Goal: Task Accomplishment & Management: Use online tool/utility

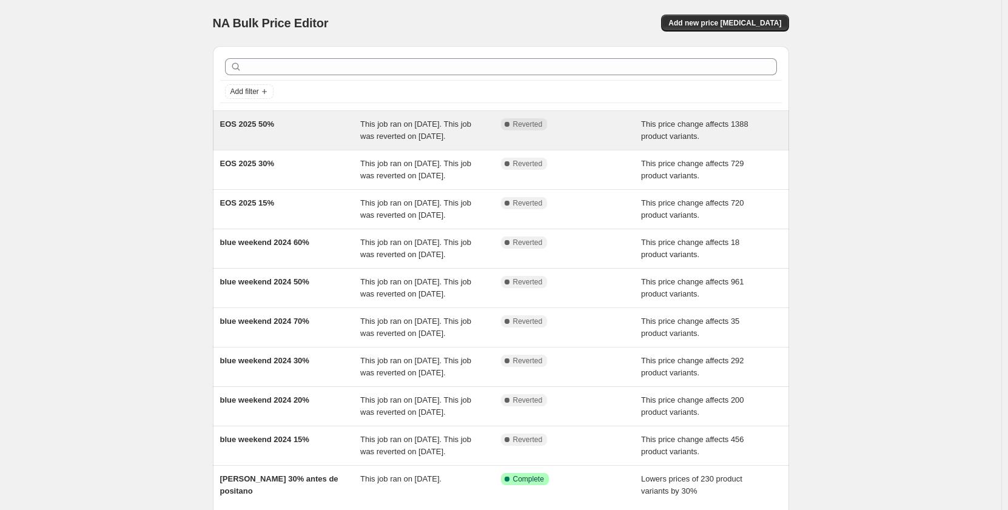
click at [576, 129] on div "Complete Reverted" at bounding box center [562, 124] width 122 height 12
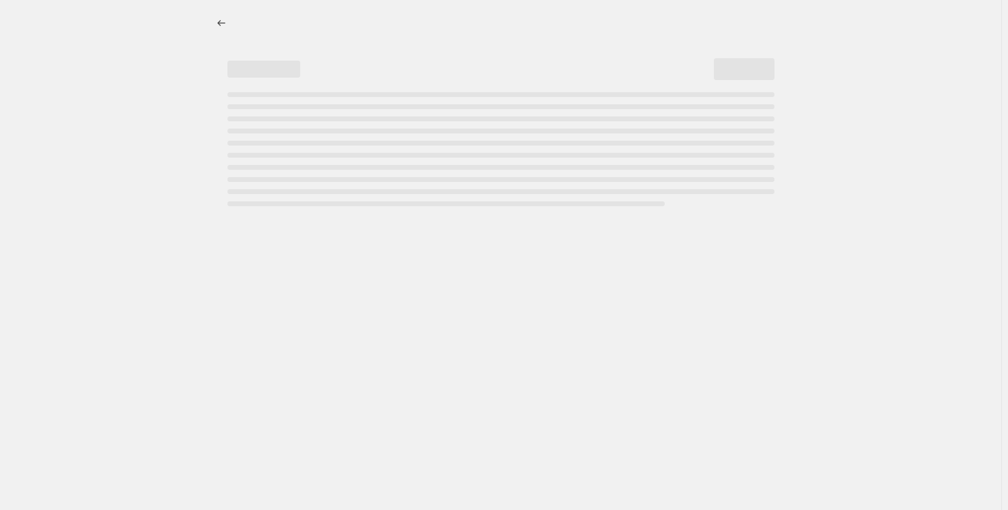
select select "pcap"
select select "no_change"
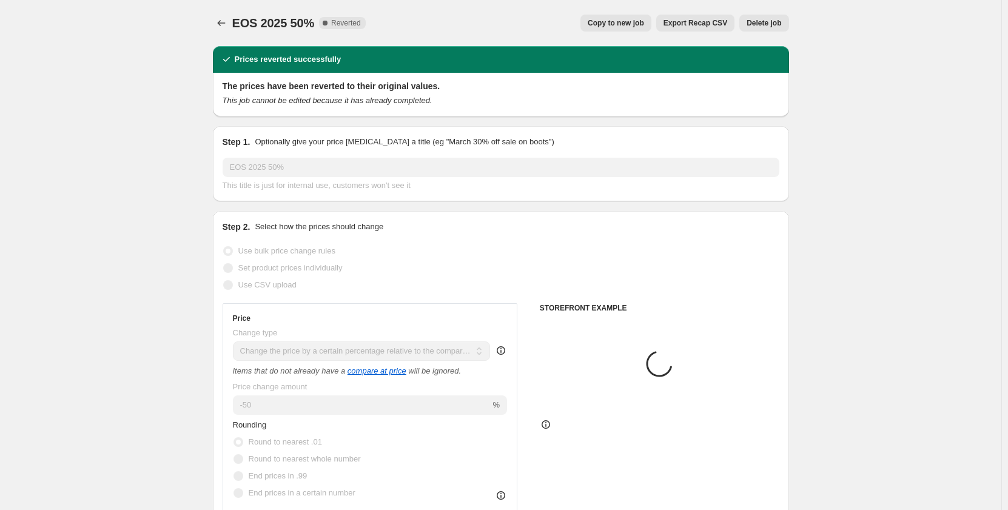
select select "tag"
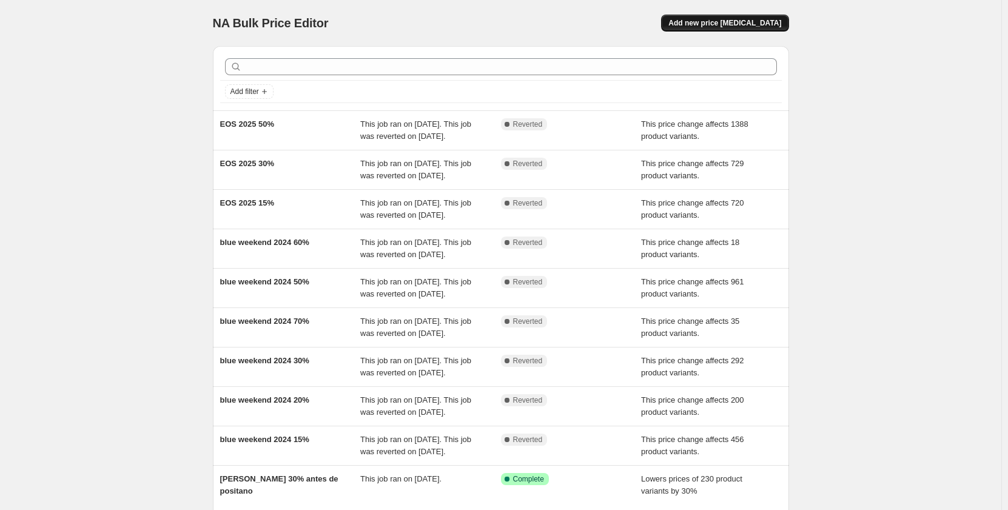
click at [725, 28] on button "Add new price [MEDICAL_DATA]" at bounding box center [724, 23] width 127 height 17
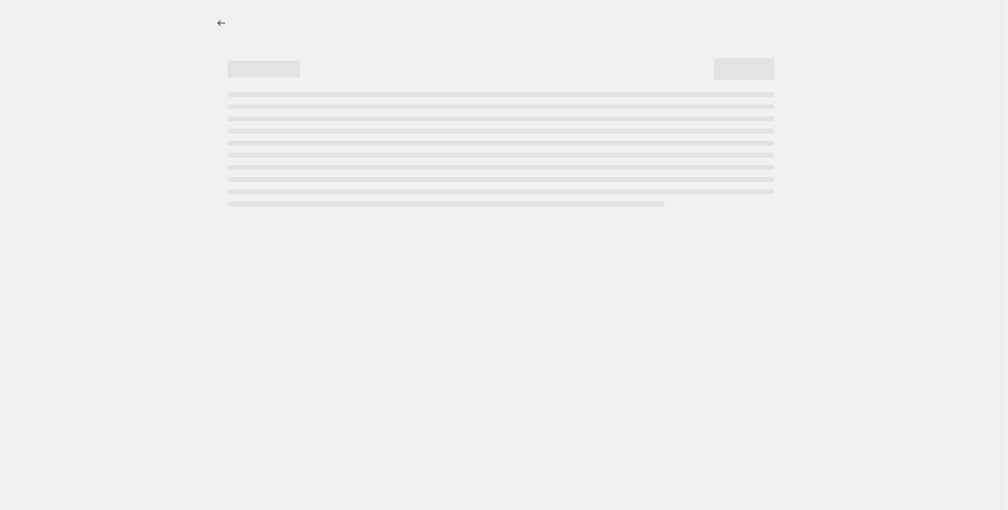
select select "percentage"
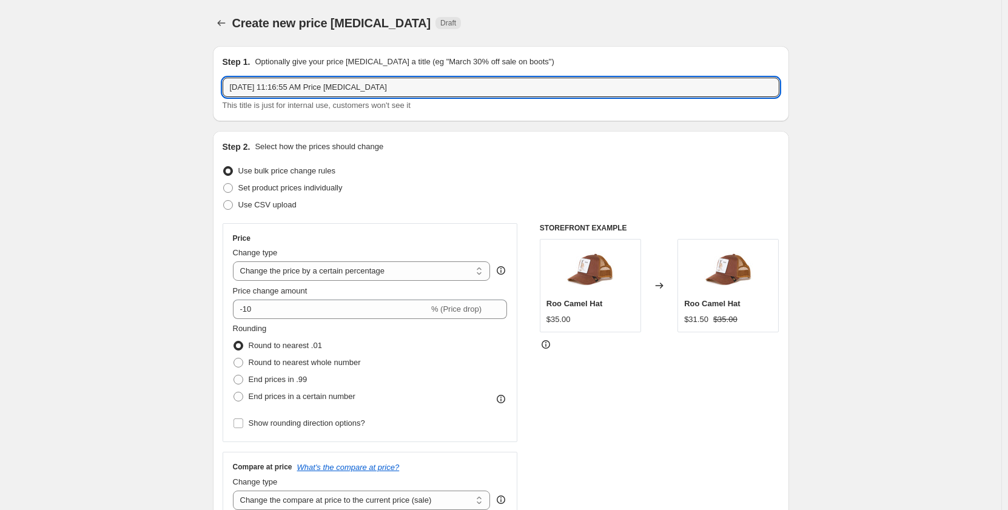
drag, startPoint x: 458, startPoint y: 90, endPoint x: 218, endPoint y: 89, distance: 240.1
click at [221, 90] on div "Step 1. Optionally give your price [MEDICAL_DATA] a title (eg "March 30% off sa…" at bounding box center [501, 83] width 576 height 75
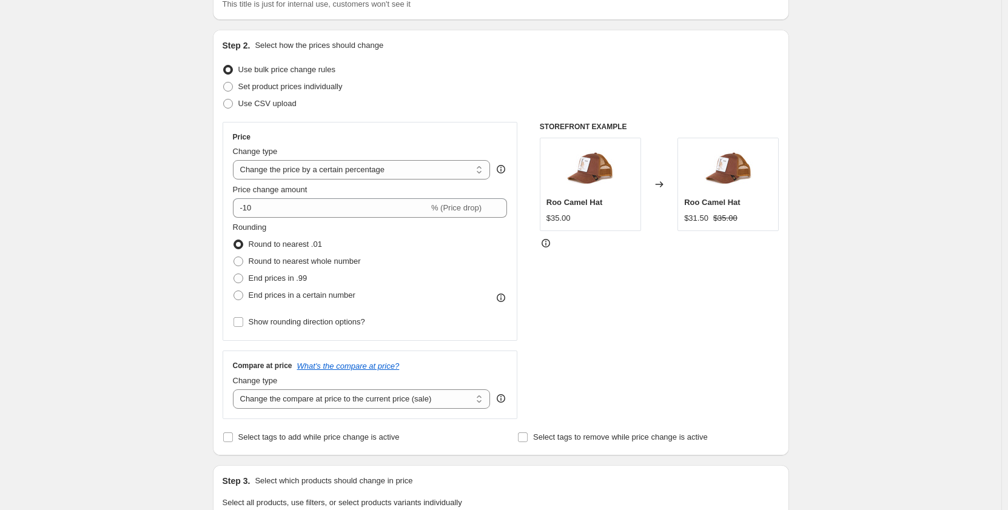
scroll to position [121, 0]
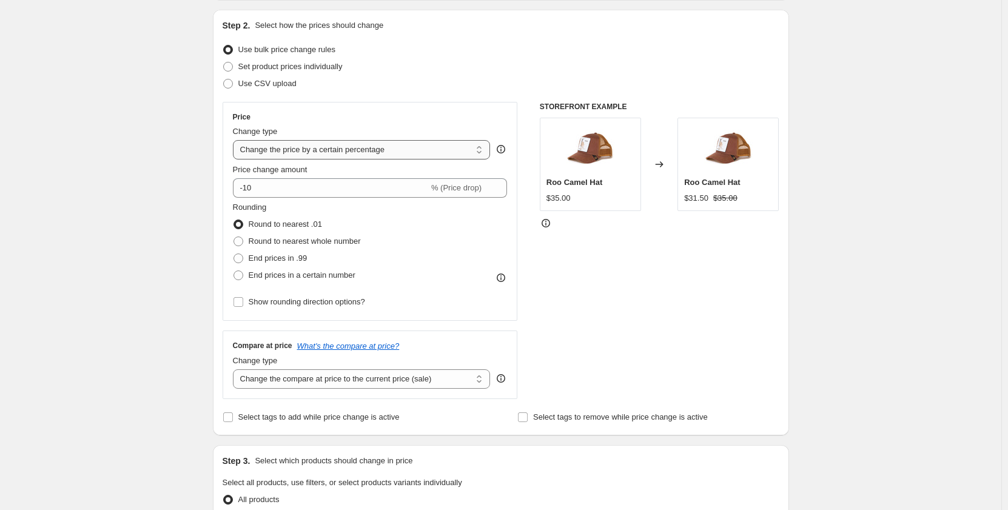
type input "Label Sale 50%"
click at [423, 158] on select "Change the price to a certain amount Change the price by a certain amount Chang…" at bounding box center [362, 149] width 258 height 19
select select "pcap"
click at [235, 140] on select "Change the price to a certain amount Change the price by a certain amount Chang…" at bounding box center [362, 149] width 258 height 19
type input "-20"
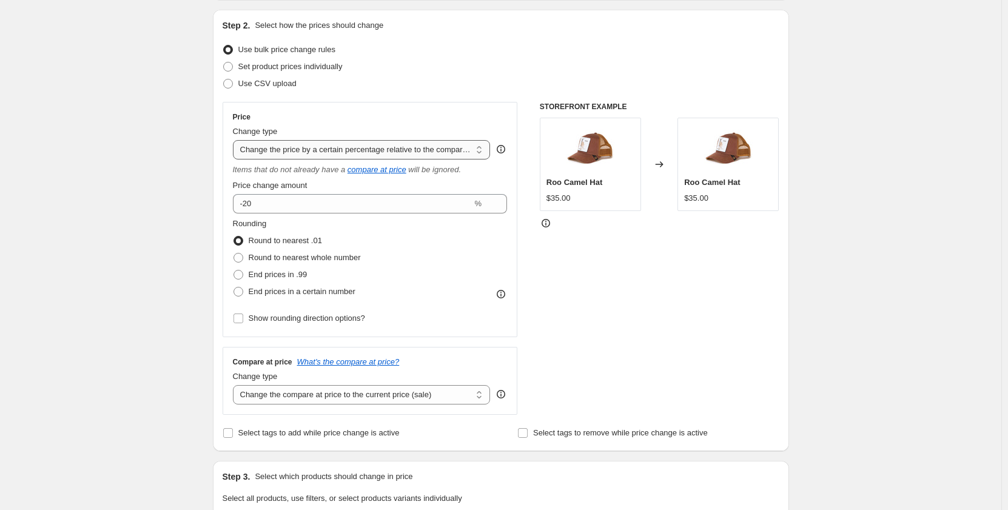
click at [409, 150] on select "Change the price to a certain amount Change the price by a certain amount Chang…" at bounding box center [362, 149] width 258 height 19
click at [627, 307] on div "STOREFRONT EXAMPLE Roo Camel Hat $35.00 Changed to Roo Camel Hat $35.00" at bounding box center [659, 258] width 239 height 313
click at [375, 170] on icon "compare at price" at bounding box center [376, 169] width 59 height 9
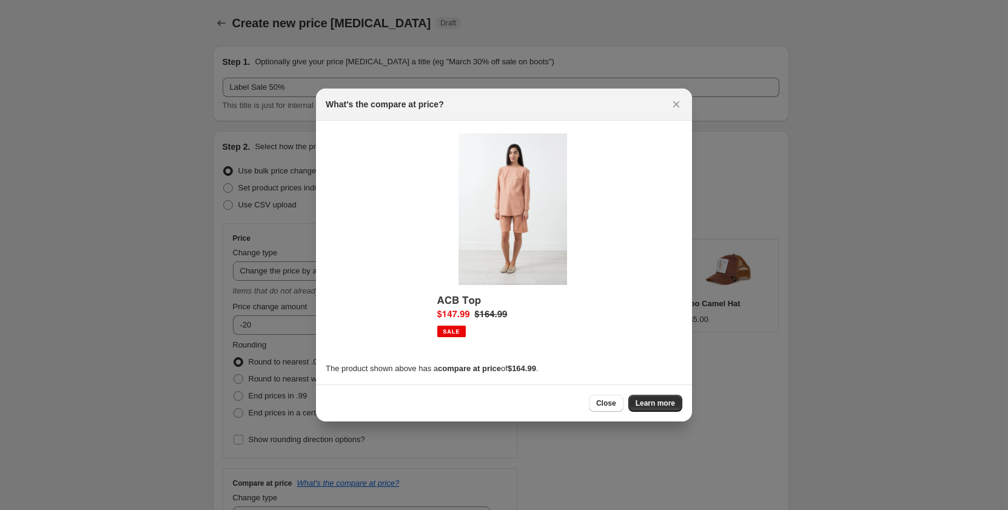
scroll to position [0, 0]
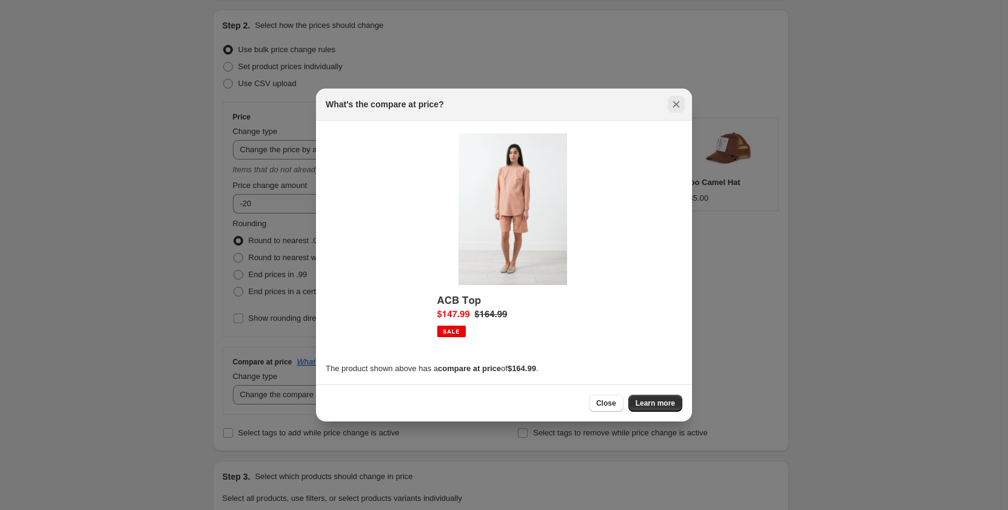
click at [675, 105] on icon "Close" at bounding box center [676, 104] width 7 height 7
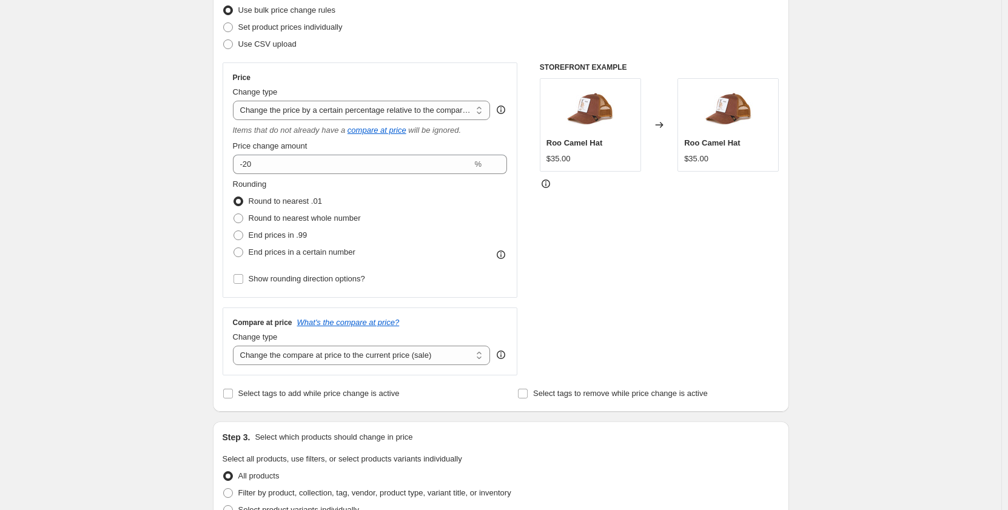
scroll to position [182, 0]
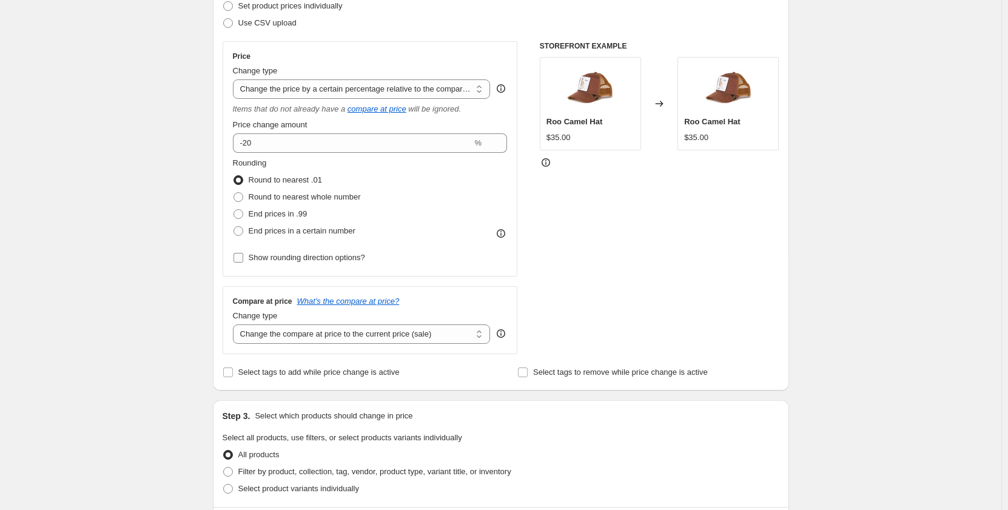
click at [240, 258] on input "Show rounding direction options?" at bounding box center [238, 258] width 10 height 10
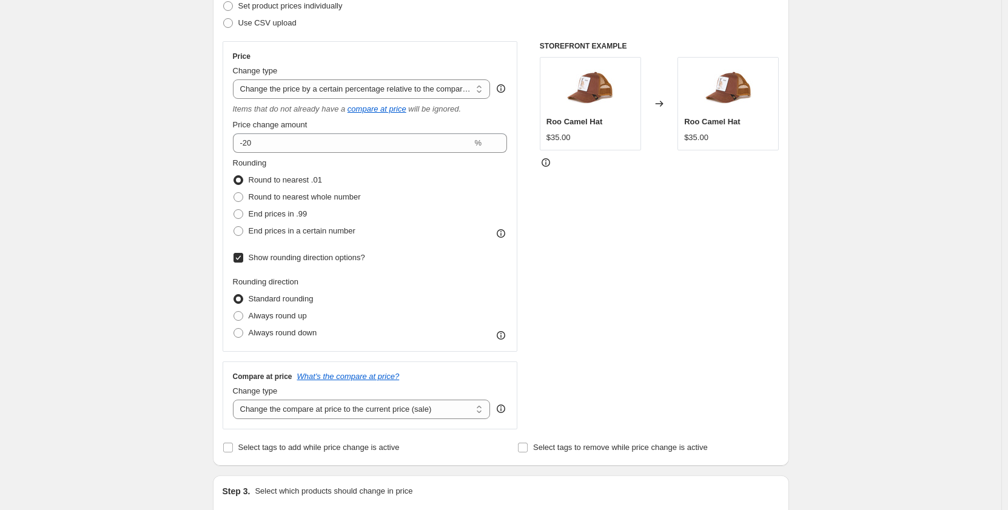
click at [240, 258] on input "Show rounding direction options?" at bounding box center [238, 258] width 10 height 10
checkbox input "false"
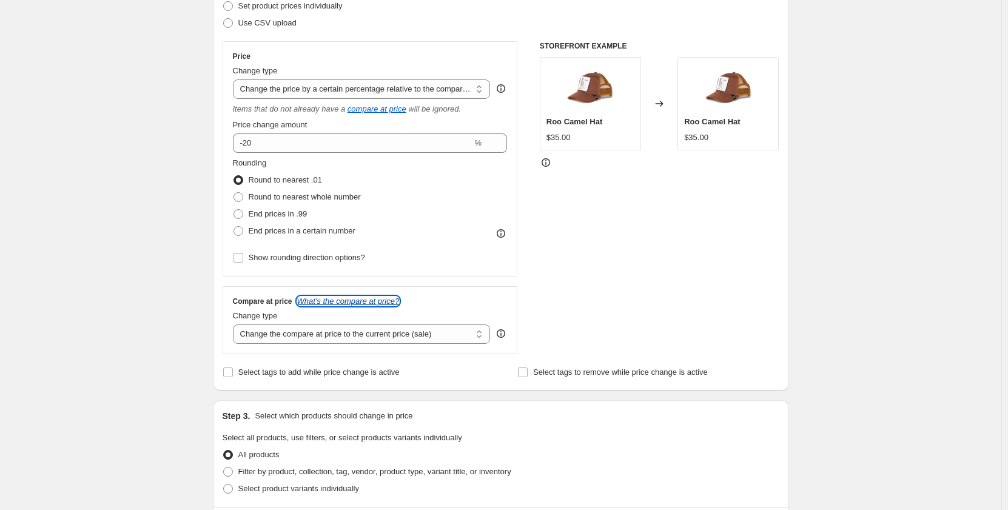
click at [369, 301] on icon "What's the compare at price?" at bounding box center [348, 300] width 102 height 9
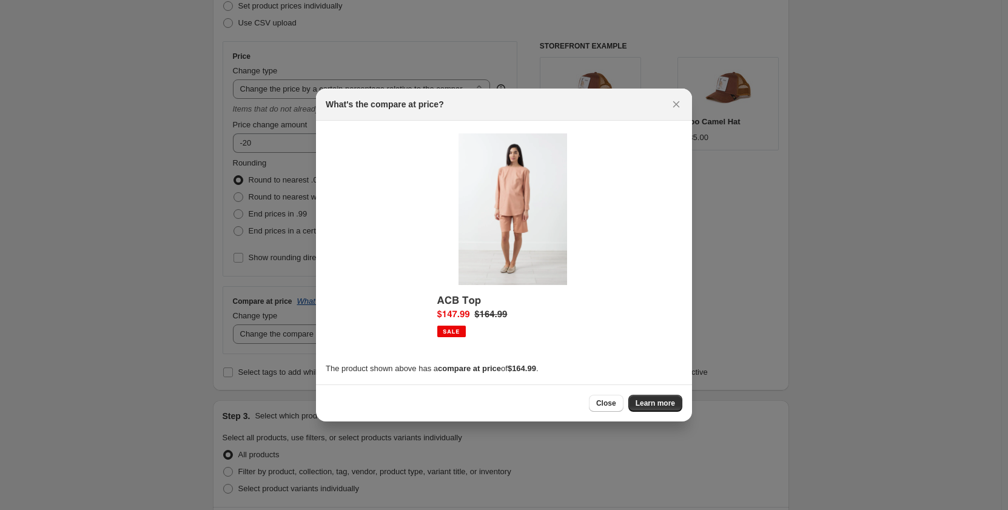
scroll to position [0, 0]
click at [172, 304] on div at bounding box center [504, 255] width 1008 height 510
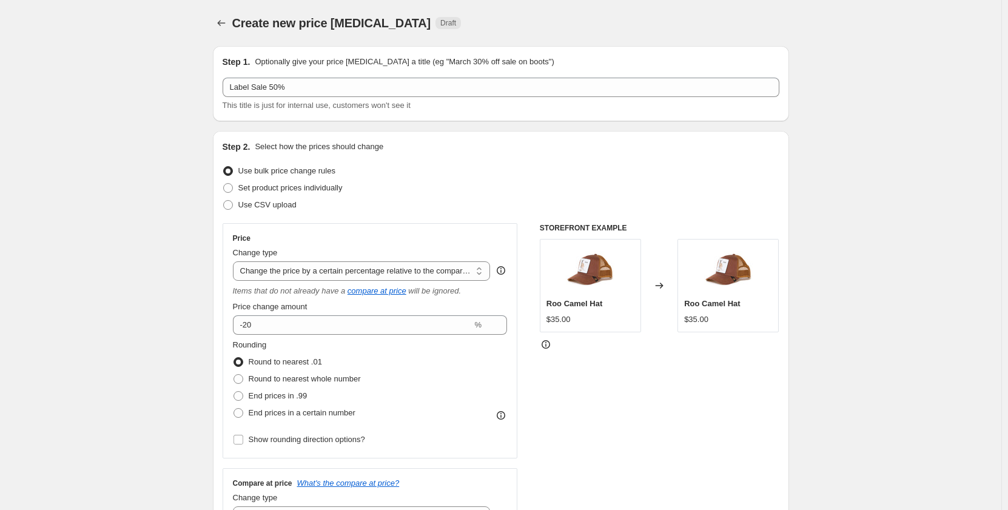
scroll to position [182, 0]
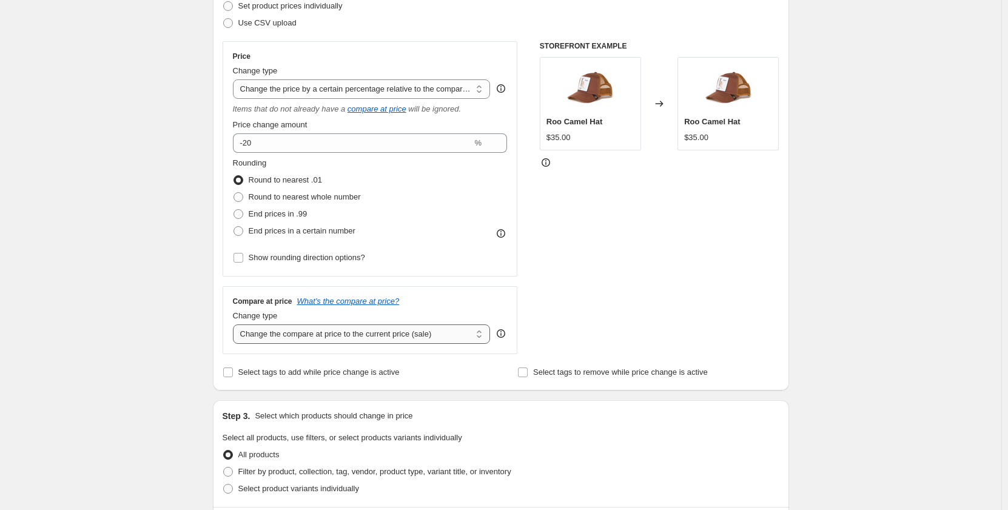
click at [377, 338] on select "Change the compare at price to the current price (sale) Change the compare at p…" at bounding box center [362, 333] width 258 height 19
click at [235, 324] on select "Change the compare at price to the current price (sale) Change the compare at p…" at bounding box center [362, 333] width 258 height 19
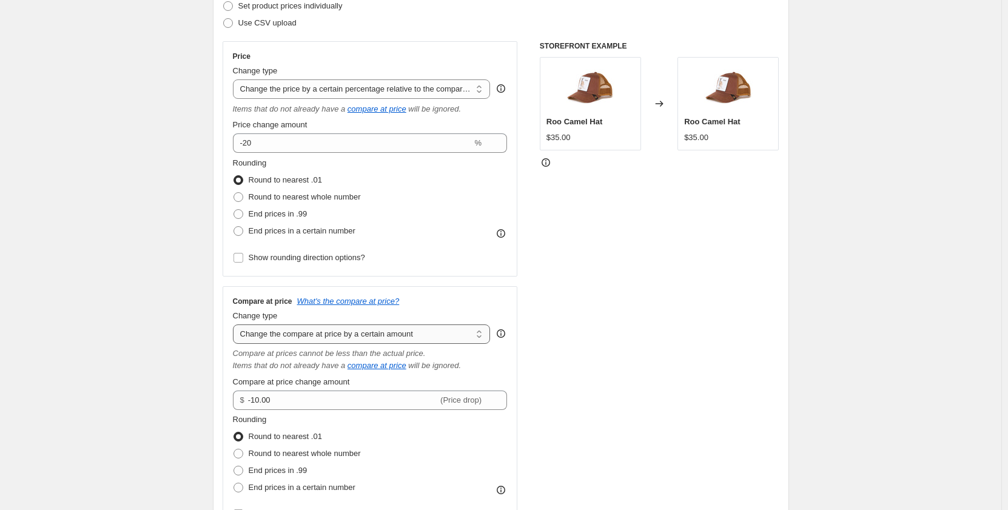
click at [402, 332] on select "Change the compare at price to the current price (sale) Change the compare at p…" at bounding box center [362, 333] width 258 height 19
select select "percentage"
click at [235, 324] on select "Change the compare at price to the current price (sale) Change the compare at p…" at bounding box center [362, 333] width 258 height 19
type input "-15"
click at [417, 338] on select "Change the compare at price to the current price (sale) Change the compare at p…" at bounding box center [362, 333] width 258 height 19
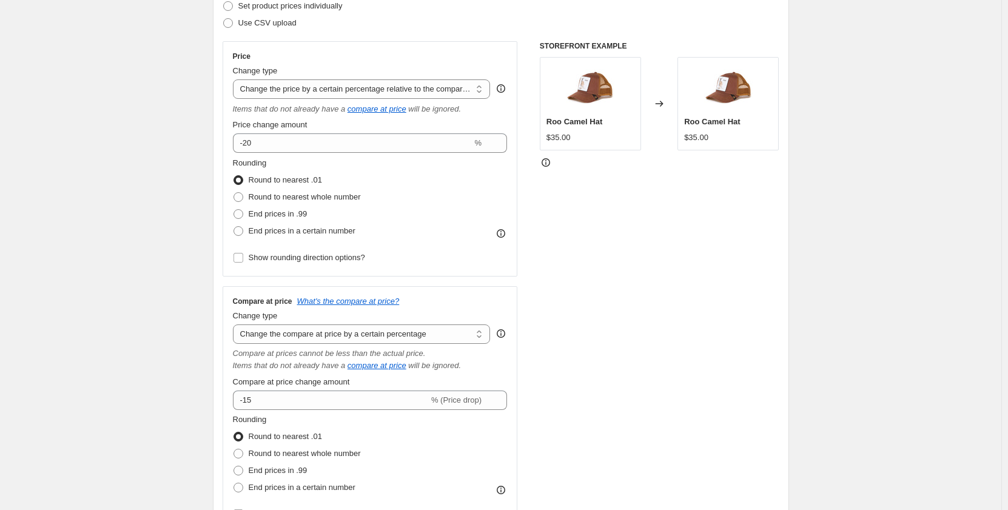
select select "no_change"
click at [235, 324] on select "Change the compare at price to the current price (sale) Change the compare at p…" at bounding box center [362, 333] width 258 height 19
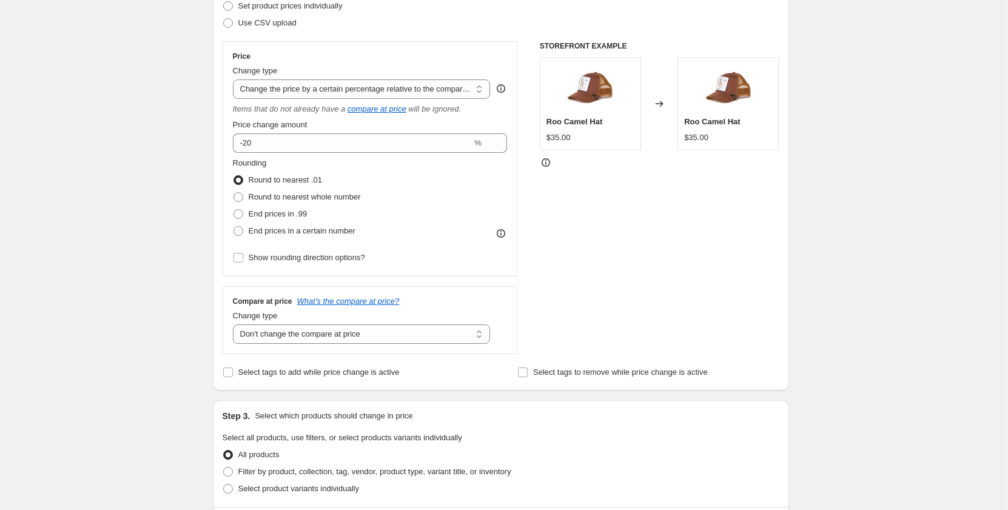
scroll to position [0, 0]
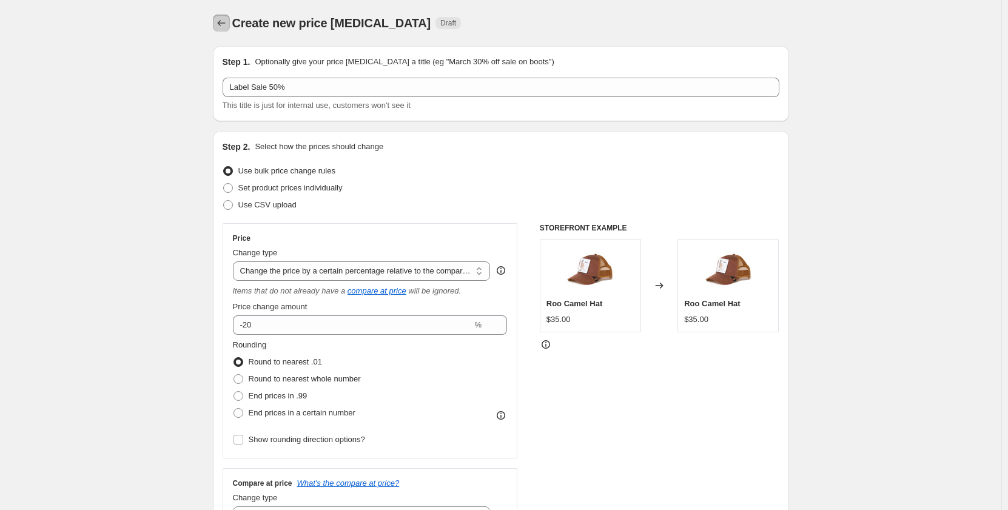
click at [218, 25] on icon "Price change jobs" at bounding box center [221, 23] width 12 height 12
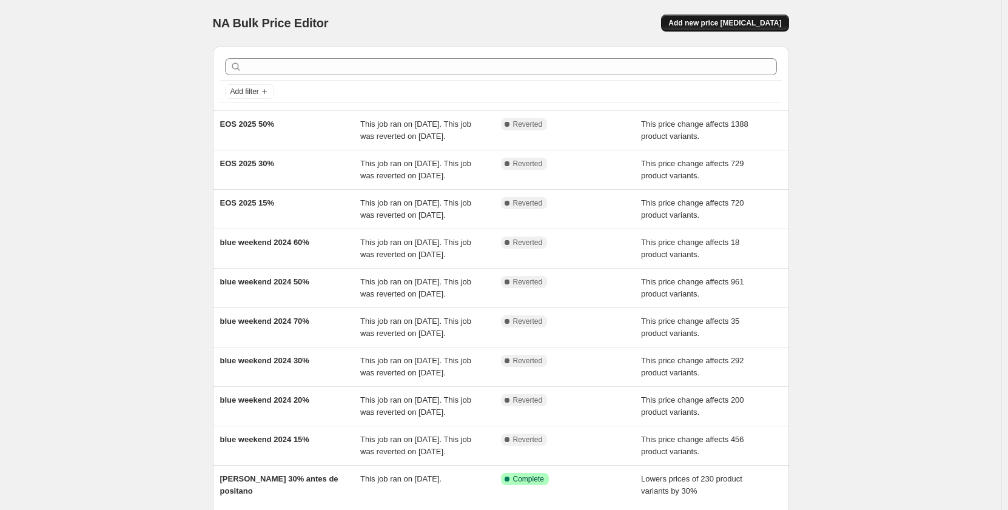
click at [741, 21] on span "Add new price [MEDICAL_DATA]" at bounding box center [724, 23] width 113 height 10
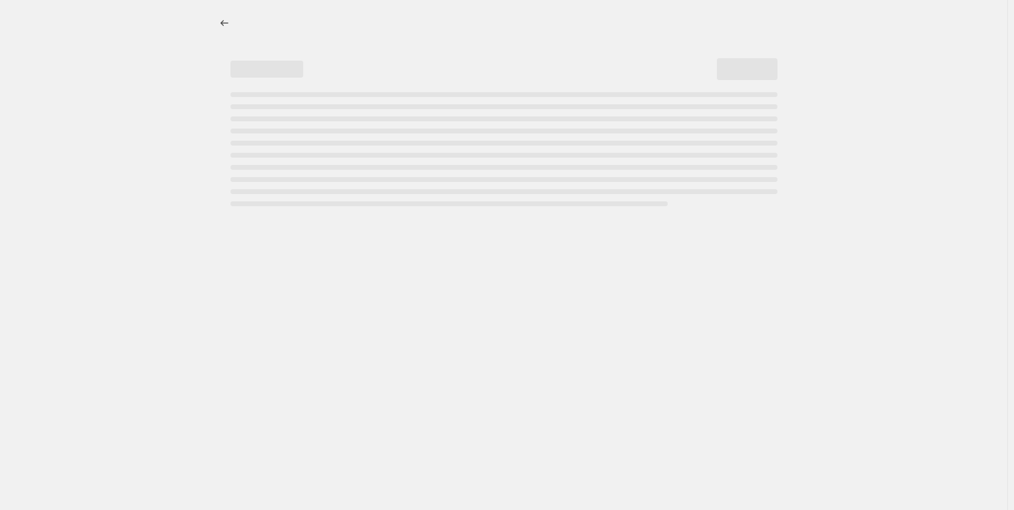
select select "percentage"
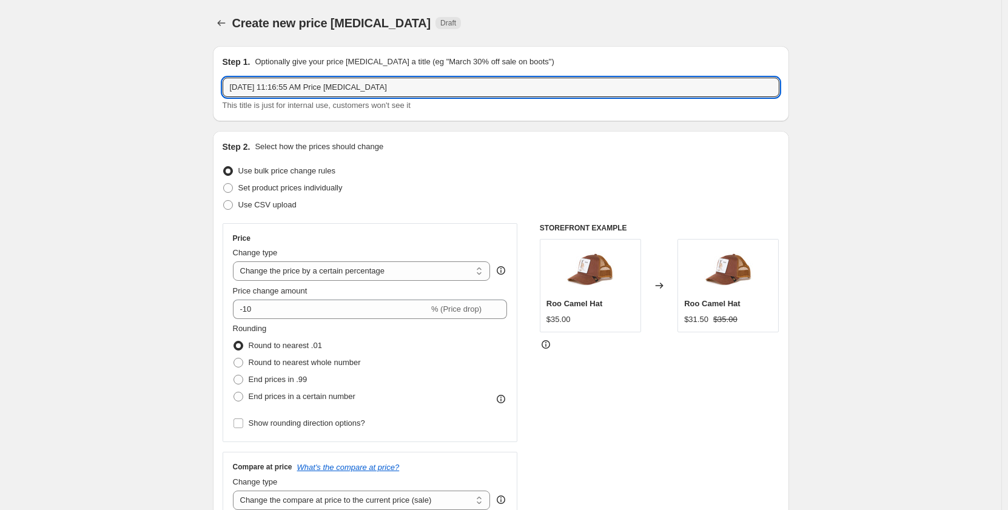
drag, startPoint x: 406, startPoint y: 90, endPoint x: 155, endPoint y: 54, distance: 254.1
type input "Test"
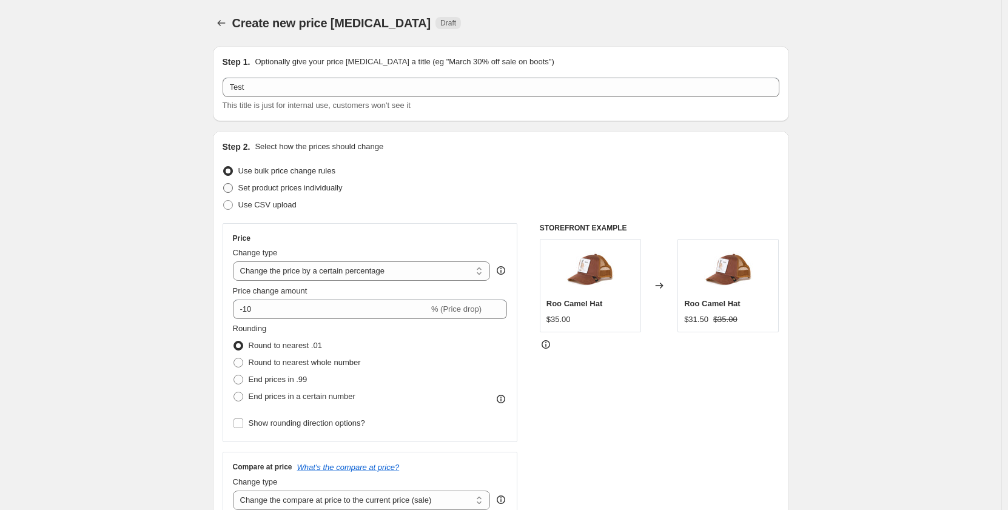
click at [281, 190] on span "Set product prices individually" at bounding box center [290, 187] width 104 height 9
click at [224, 184] on input "Set product prices individually" at bounding box center [223, 183] width 1 height 1
radio input "true"
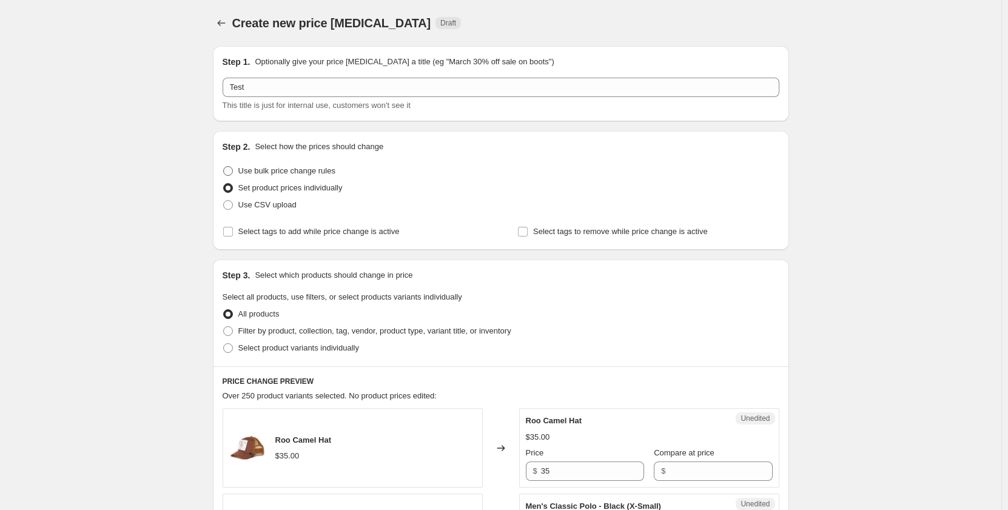
click at [308, 170] on span "Use bulk price change rules" at bounding box center [286, 170] width 97 height 9
click at [224, 167] on input "Use bulk price change rules" at bounding box center [223, 166] width 1 height 1
radio input "true"
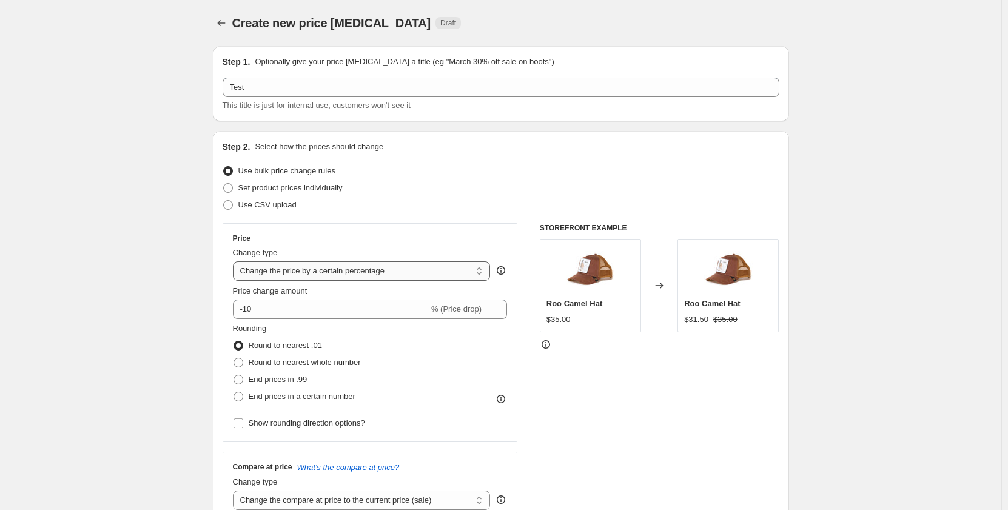
click at [382, 273] on select "Change the price to a certain amount Change the price by a certain amount Chang…" at bounding box center [362, 270] width 258 height 19
select select "pcap"
click at [235, 261] on select "Change the price to a certain amount Change the price by a certain amount Chang…" at bounding box center [362, 270] width 258 height 19
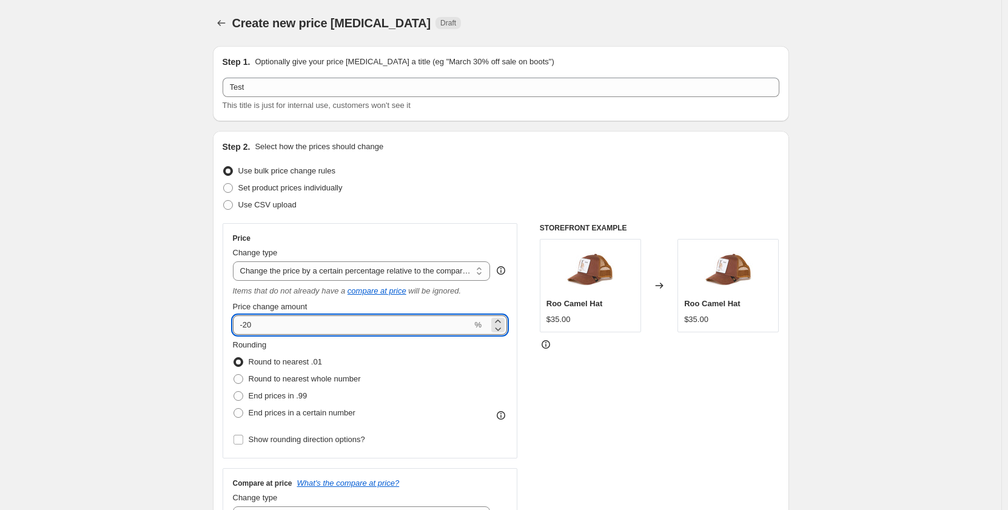
click at [394, 331] on input "-20" at bounding box center [352, 324] width 239 height 19
type input "-2"
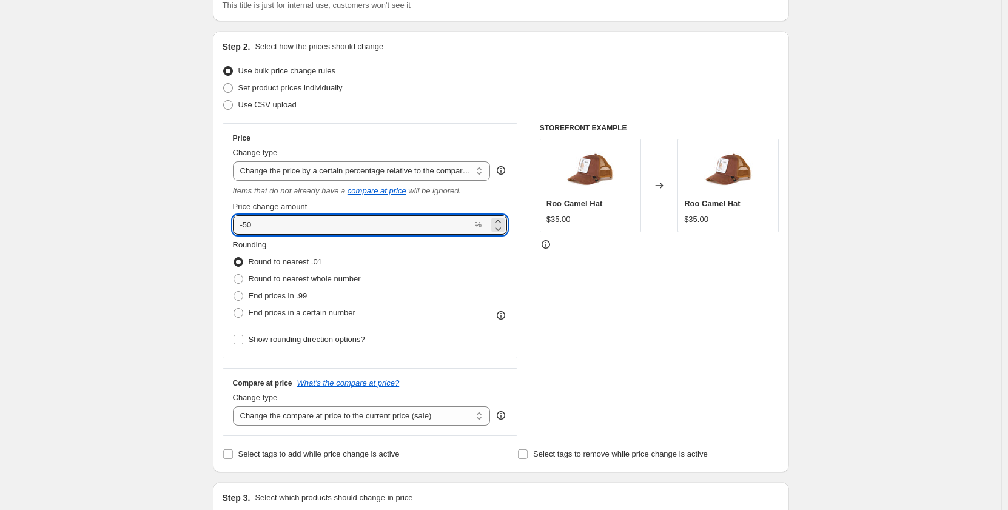
scroll to position [121, 0]
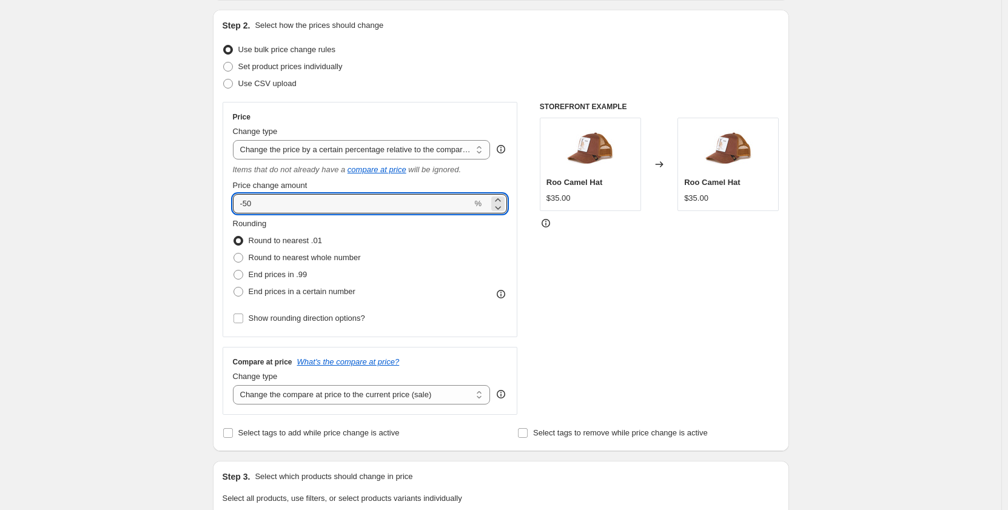
type input "-50"
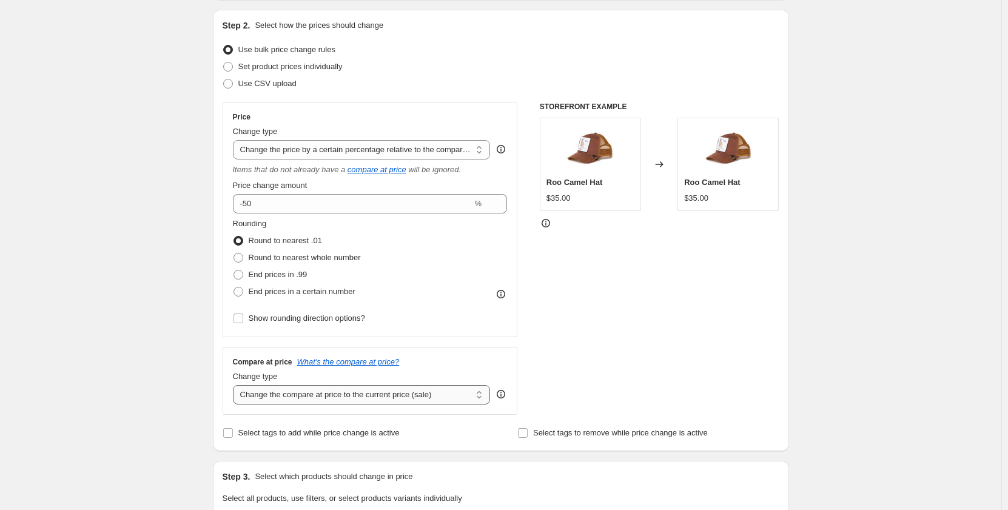
click at [420, 393] on select "Change the compare at price to the current price (sale) Change the compare at p…" at bounding box center [362, 394] width 258 height 19
select select "no_change"
click at [235, 385] on select "Change the compare at price to the current price (sale) Change the compare at p…" at bounding box center [362, 394] width 258 height 19
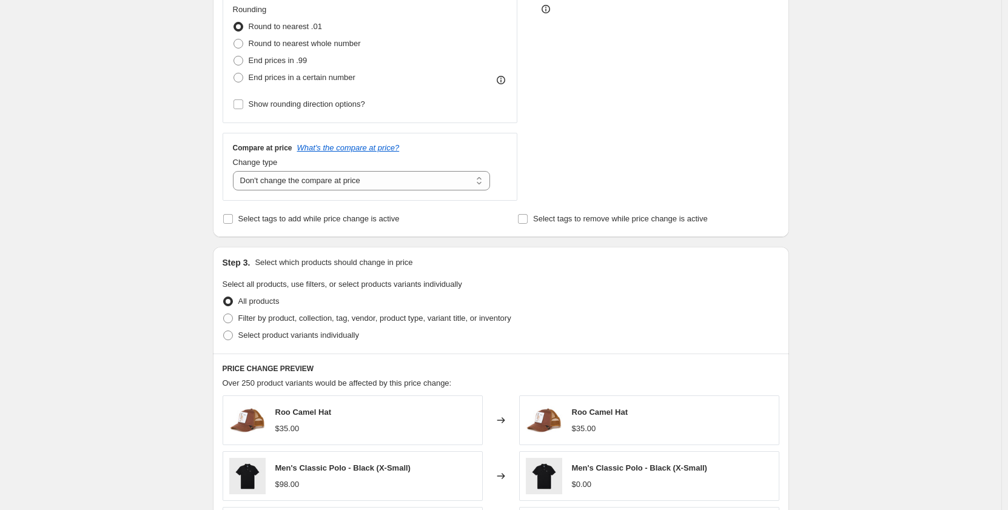
scroll to position [364, 0]
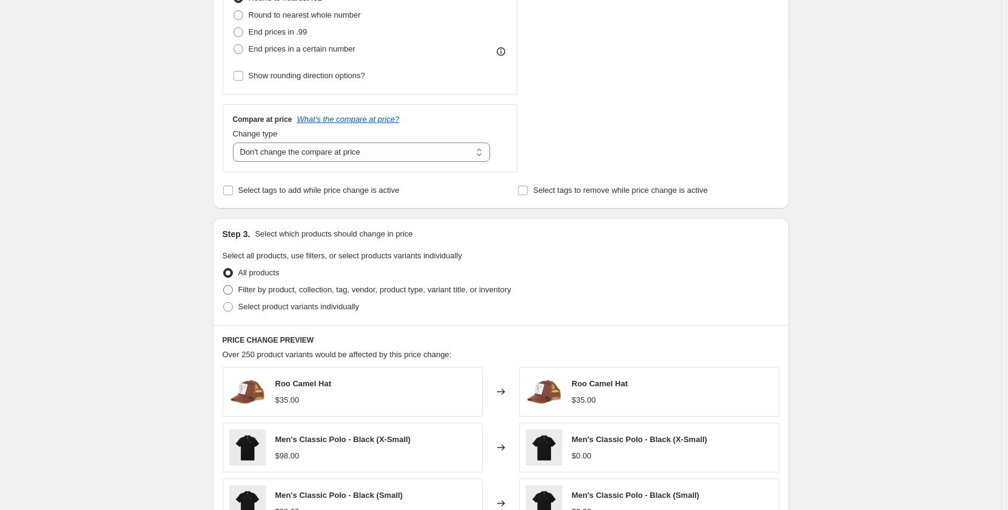
click at [250, 293] on span "Filter by product, collection, tag, vendor, product type, variant title, or inv…" at bounding box center [374, 289] width 273 height 9
click at [224, 286] on input "Filter by product, collection, tag, vendor, product type, variant title, or inv…" at bounding box center [223, 285] width 1 height 1
radio input "true"
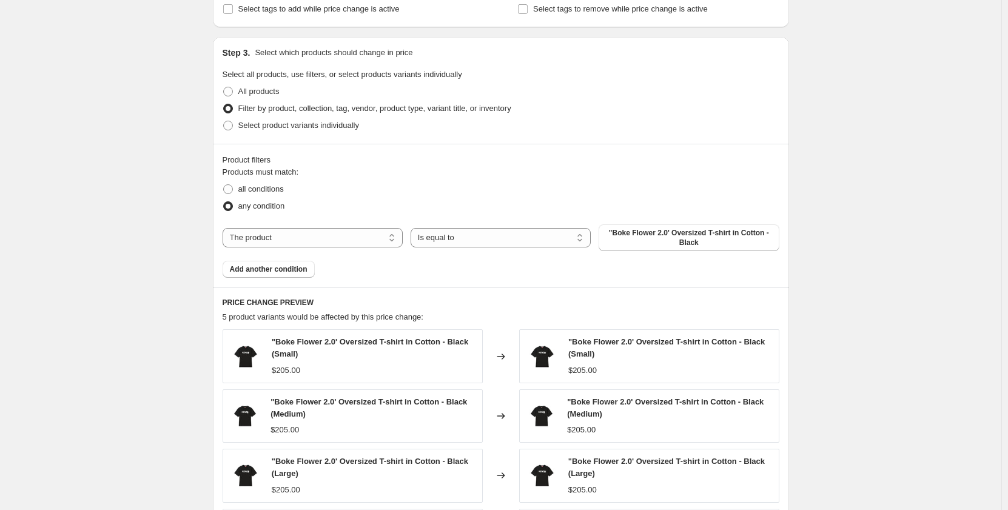
scroll to position [546, 0]
click at [360, 235] on select "The product The product's collection The product's tag The product's vendor The…" at bounding box center [313, 236] width 180 height 19
select select "collection"
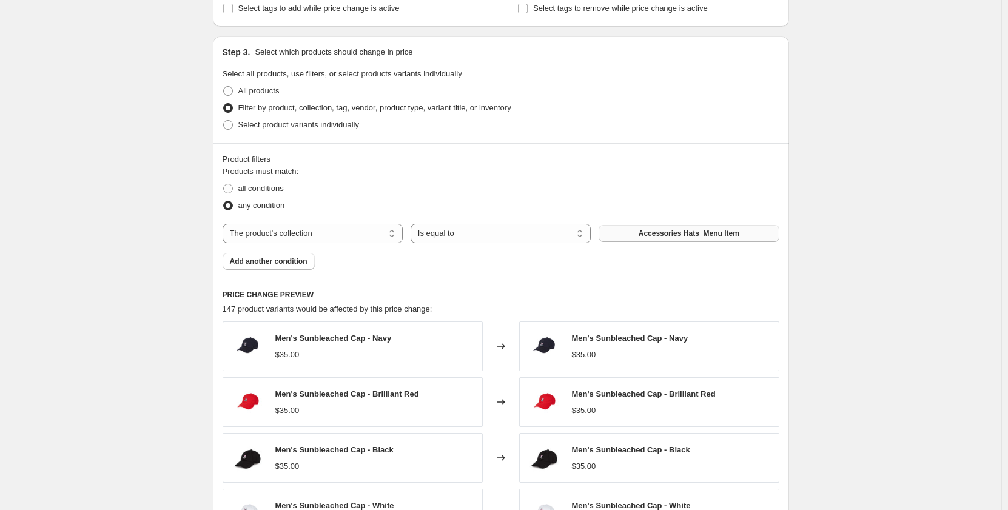
click at [643, 238] on button "Accessories Hats_Menu Item" at bounding box center [688, 233] width 180 height 17
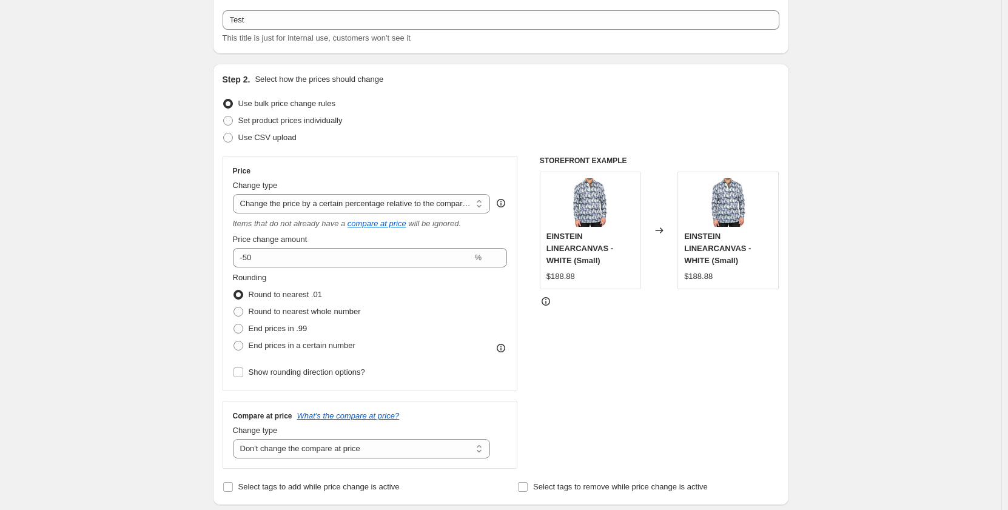
scroll to position [61, 0]
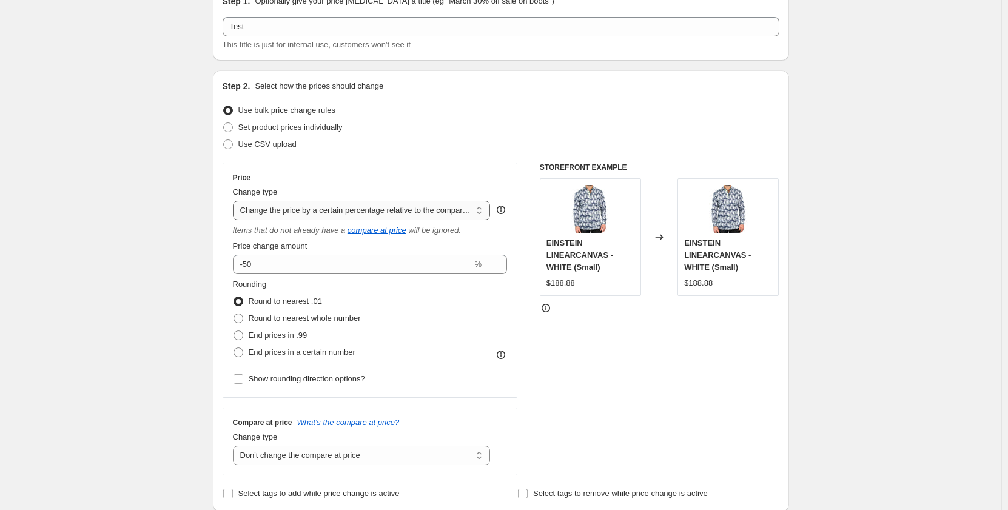
click at [465, 210] on select "Change the price to a certain amount Change the price by a certain amount Chang…" at bounding box center [362, 210] width 258 height 19
select select "ecap"
click at [235, 201] on select "Change the price to a certain amount Change the price by a certain amount Chang…" at bounding box center [362, 210] width 258 height 19
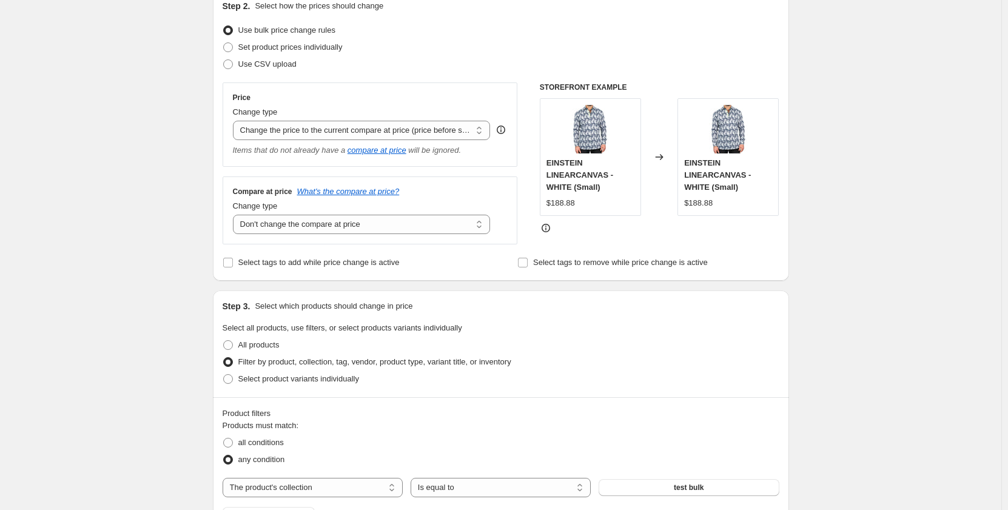
scroll to position [121, 0]
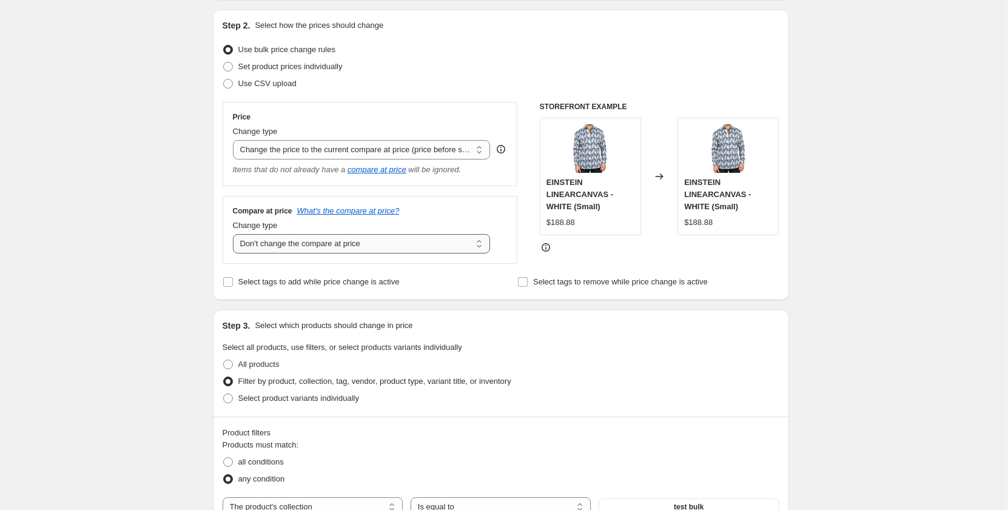
click at [397, 246] on select "Change the compare at price to the current price (sale) Change the compare at p…" at bounding box center [362, 243] width 258 height 19
select select "to"
click at [235, 235] on select "Change the compare at price to the current price (sale) Change the compare at p…" at bounding box center [362, 243] width 258 height 19
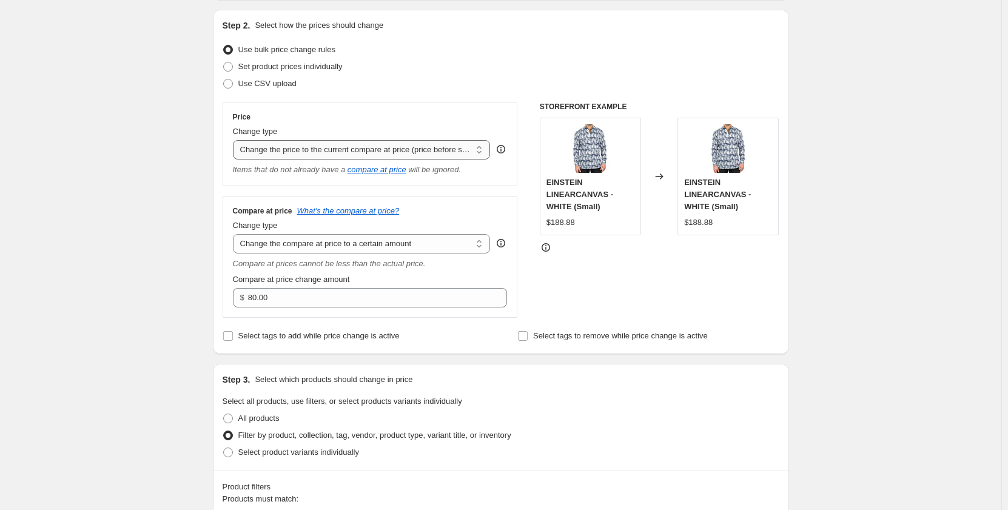
click at [466, 154] on select "Change the price to a certain amount Change the price by a certain amount Chang…" at bounding box center [362, 149] width 258 height 19
select select "bcap"
click at [235, 140] on select "Change the price to a certain amount Change the price by a certain amount Chang…" at bounding box center [362, 149] width 258 height 19
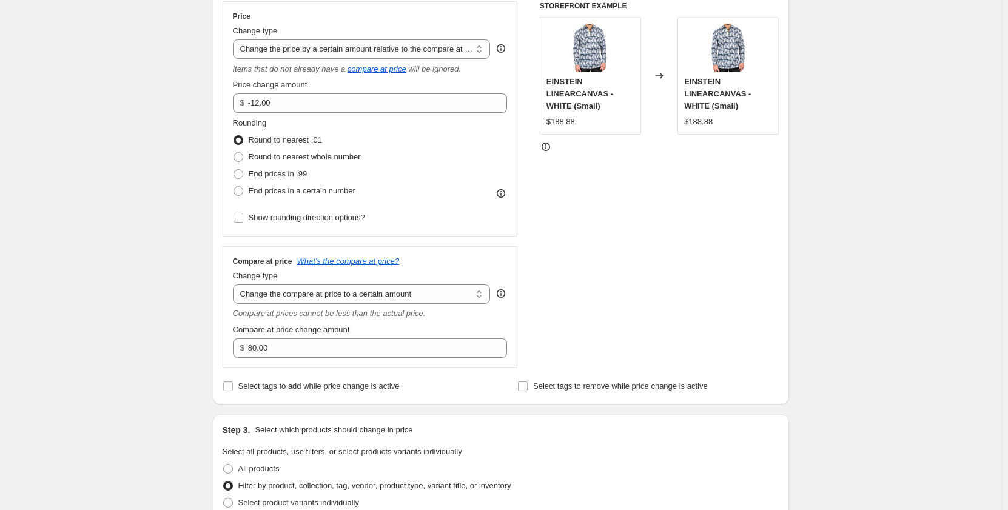
scroll to position [243, 0]
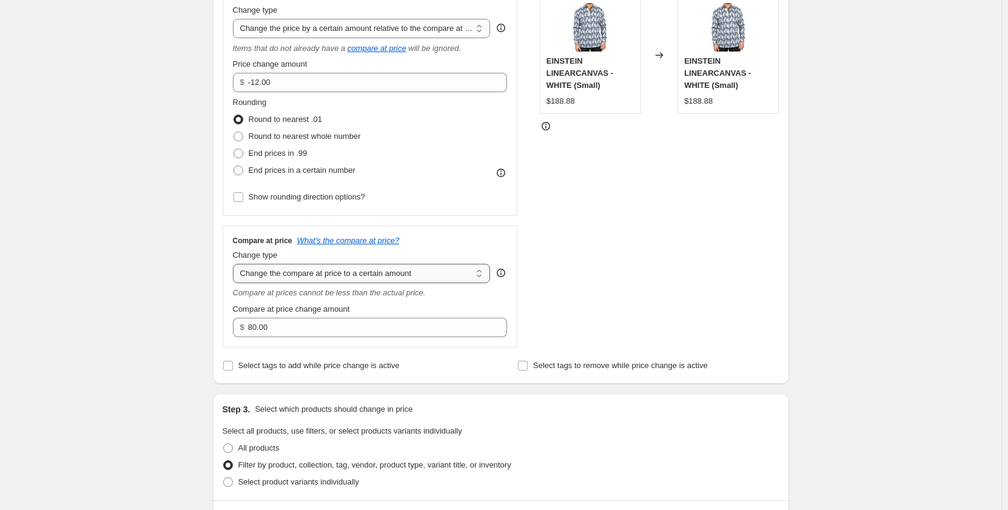
click at [445, 278] on select "Change the compare at price to the current price (sale) Change the compare at p…" at bounding box center [362, 273] width 258 height 19
click at [235, 264] on select "Change the compare at price to the current price (sale) Change the compare at p…" at bounding box center [362, 273] width 258 height 19
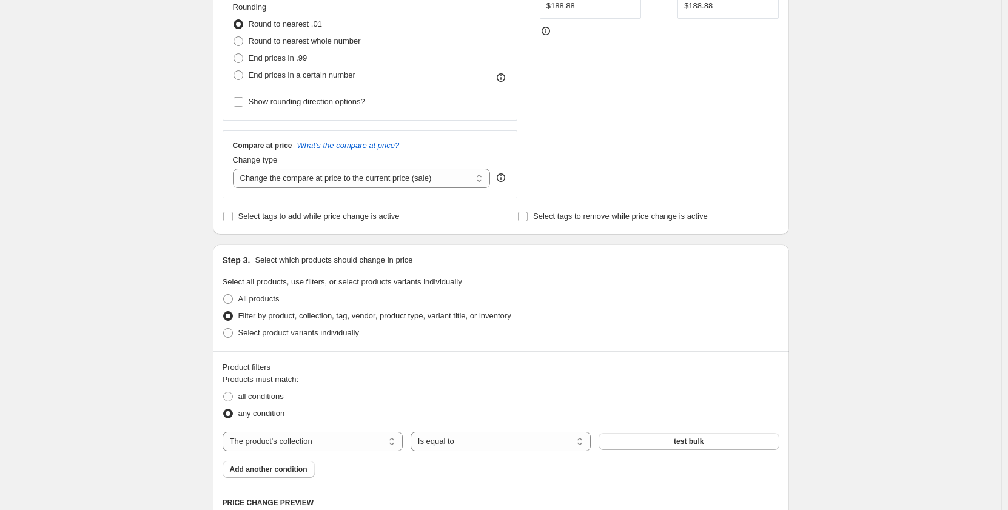
scroll to position [303, 0]
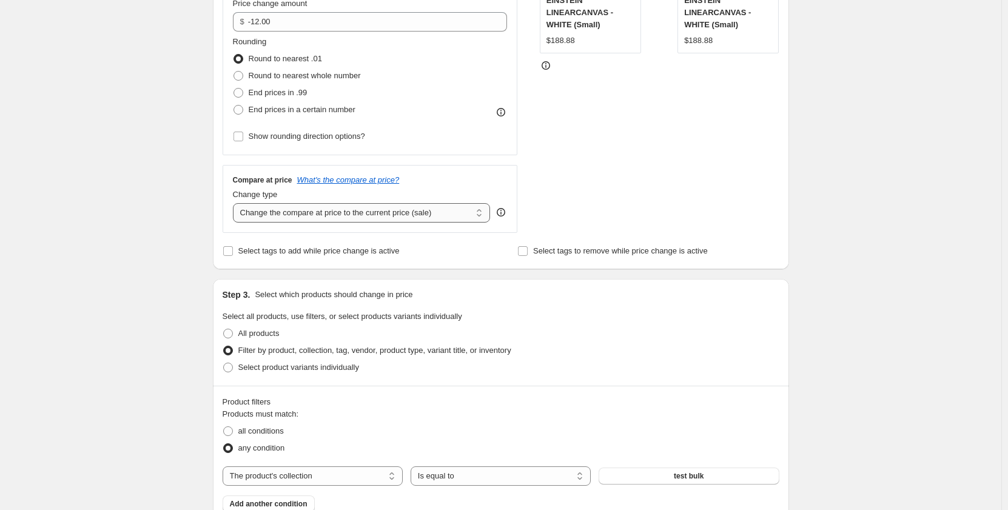
click at [436, 213] on select "Change the compare at price to the current price (sale) Change the compare at p…" at bounding box center [362, 212] width 258 height 19
click at [235, 203] on select "Change the compare at price to the current price (sale) Change the compare at p…" at bounding box center [362, 212] width 258 height 19
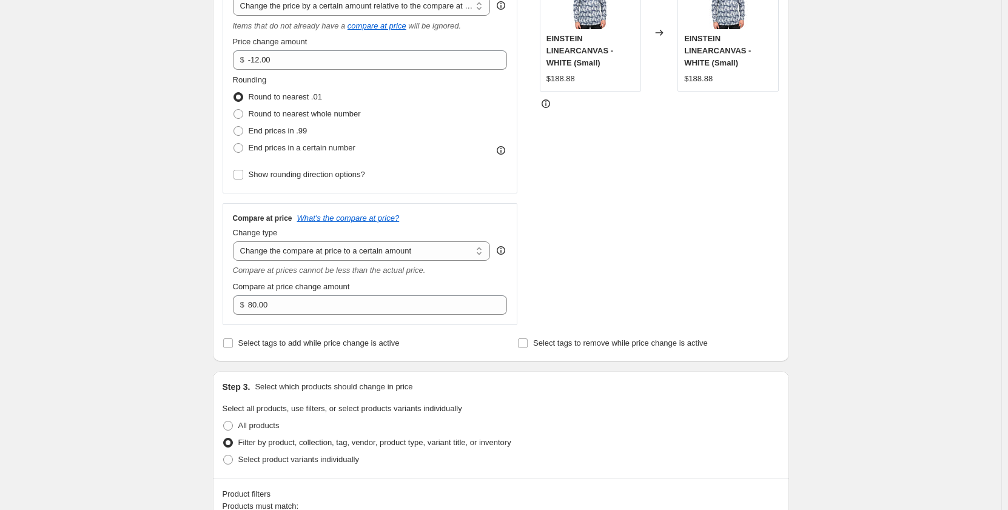
scroll to position [243, 0]
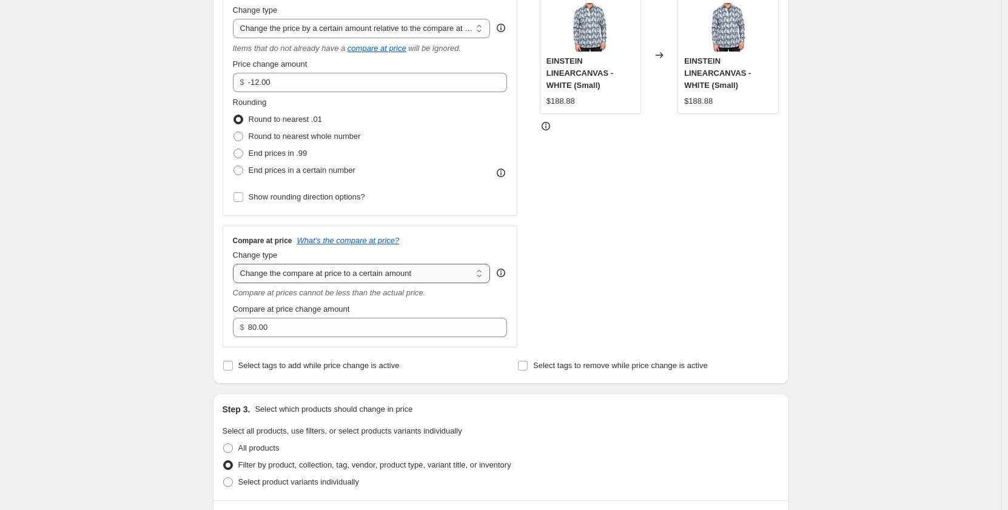
click at [434, 267] on select "Change the compare at price to the current price (sale) Change the compare at p…" at bounding box center [362, 273] width 258 height 19
select select "percentage"
click at [235, 264] on select "Change the compare at price to the current price (sale) Change the compare at p…" at bounding box center [362, 273] width 258 height 19
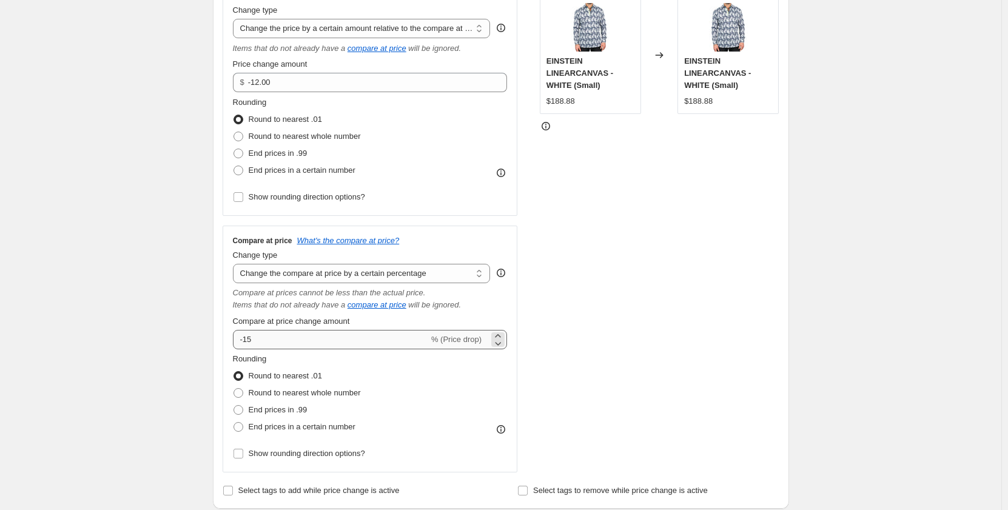
type input "-15"
click at [438, 267] on select "Change the compare at price to the current price (sale) Change the compare at p…" at bounding box center [362, 273] width 258 height 19
select select "bp"
click at [235, 264] on select "Change the compare at price to the current price (sale) Change the compare at p…" at bounding box center [362, 273] width 258 height 19
type input "12.00"
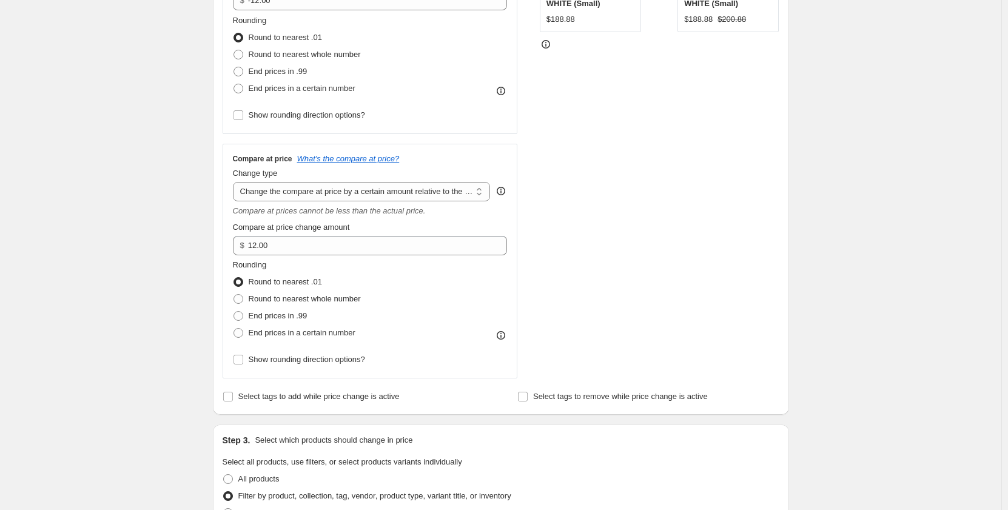
scroll to position [303, 0]
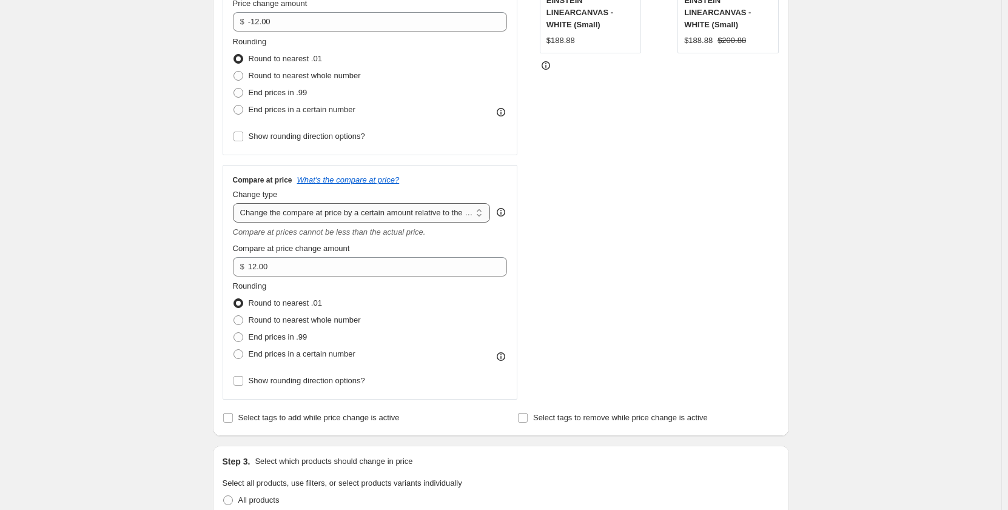
click at [442, 214] on select "Change the compare at price to the current price (sale) Change the compare at p…" at bounding box center [362, 212] width 258 height 19
select select "pp"
click at [235, 203] on select "Change the compare at price to the current price (sale) Change the compare at p…" at bounding box center [362, 212] width 258 height 19
type input "20"
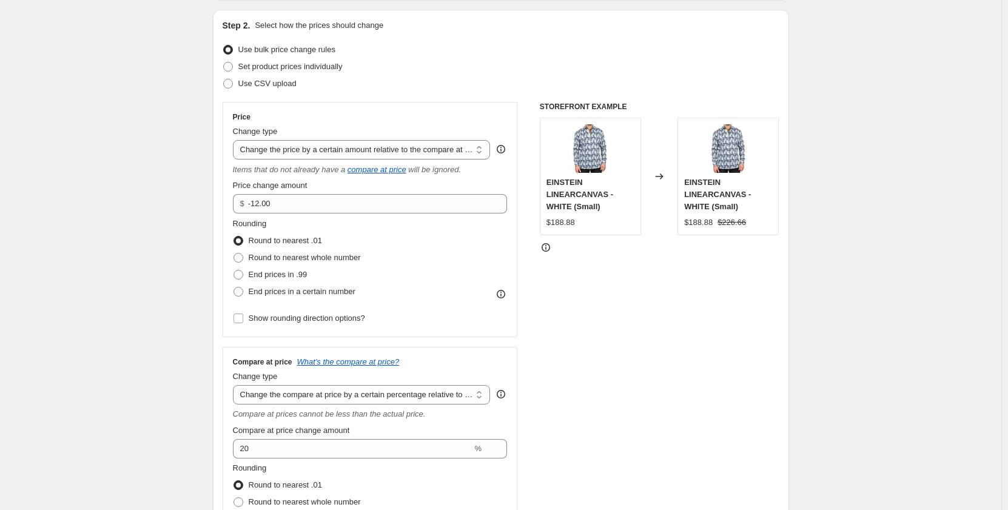
scroll to position [61, 0]
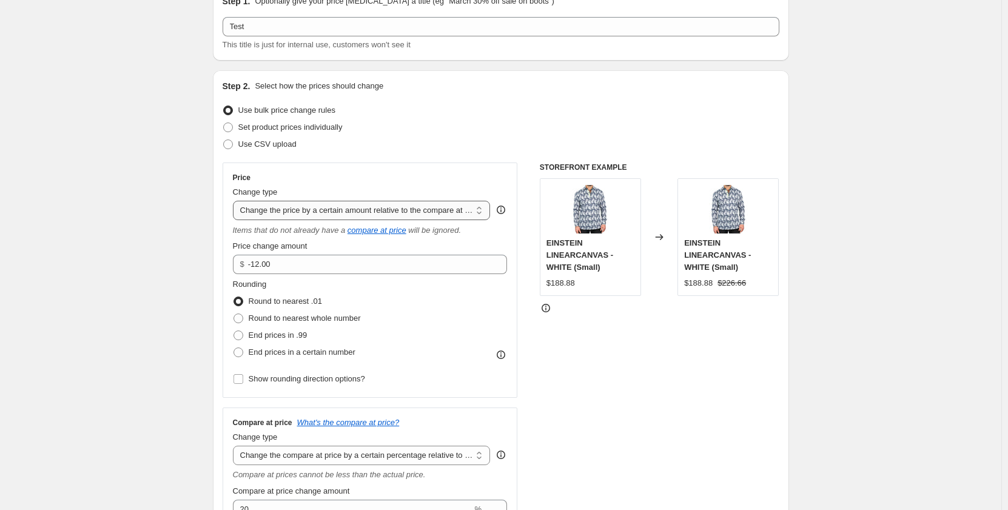
click at [425, 215] on select "Change the price to a certain amount Change the price by a certain amount Chang…" at bounding box center [362, 210] width 258 height 19
select select "pcap"
click at [235, 201] on select "Change the price to a certain amount Change the price by a certain amount Chang…" at bounding box center [362, 210] width 258 height 19
drag, startPoint x: 361, startPoint y: 265, endPoint x: 238, endPoint y: 261, distance: 123.7
click at [238, 261] on input "-20" at bounding box center [352, 264] width 239 height 19
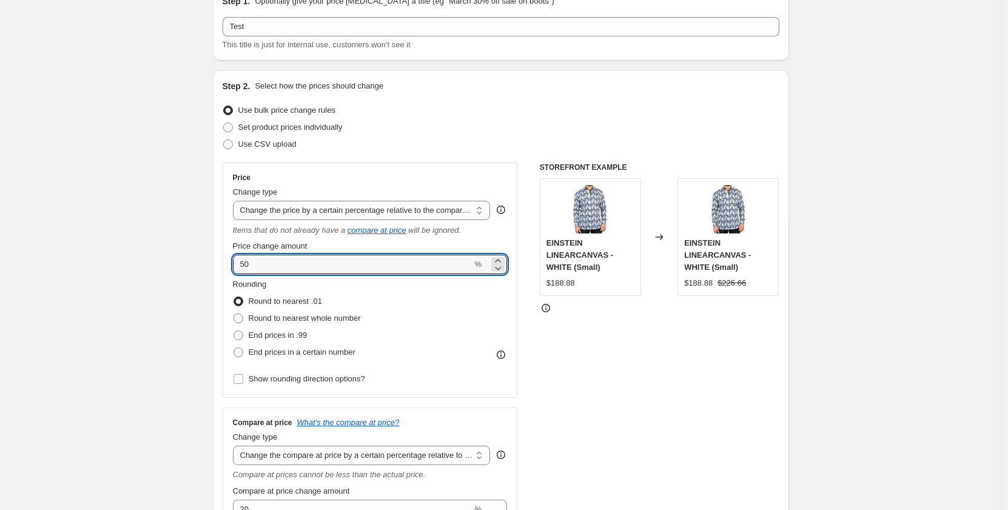
type input "50"
click at [480, 318] on div "Rounding Round to nearest .01 Round to nearest whole number End prices in .99 E…" at bounding box center [370, 319] width 275 height 82
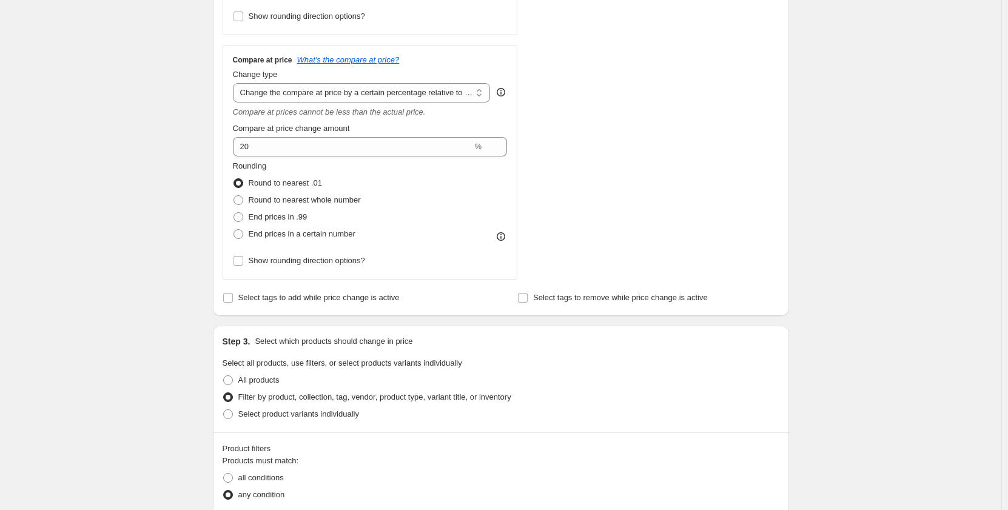
scroll to position [303, 0]
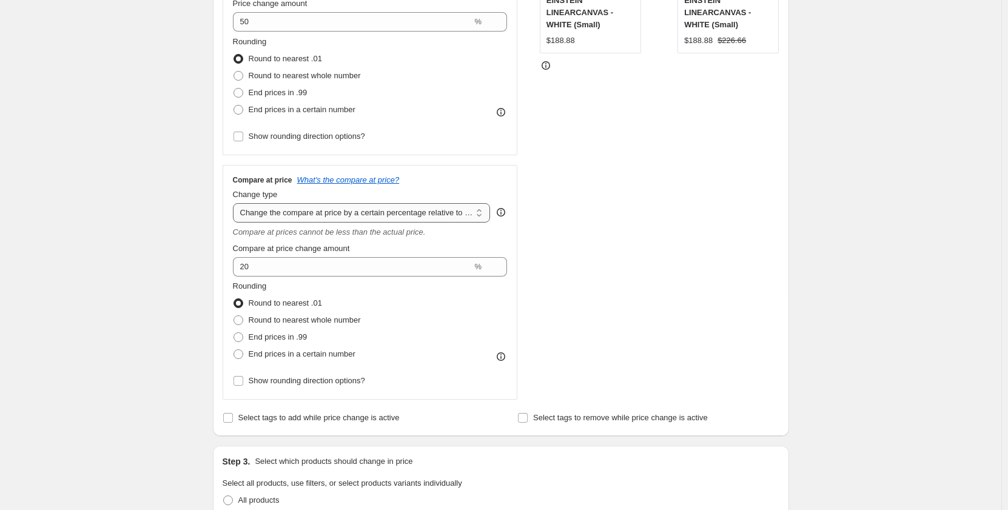
click at [420, 221] on select "Change the compare at price to the current price (sale) Change the compare at p…" at bounding box center [362, 212] width 258 height 19
select select "bp"
click at [235, 203] on select "Change the compare at price to the current price (sale) Change the compare at p…" at bounding box center [362, 212] width 258 height 19
type input "12.00"
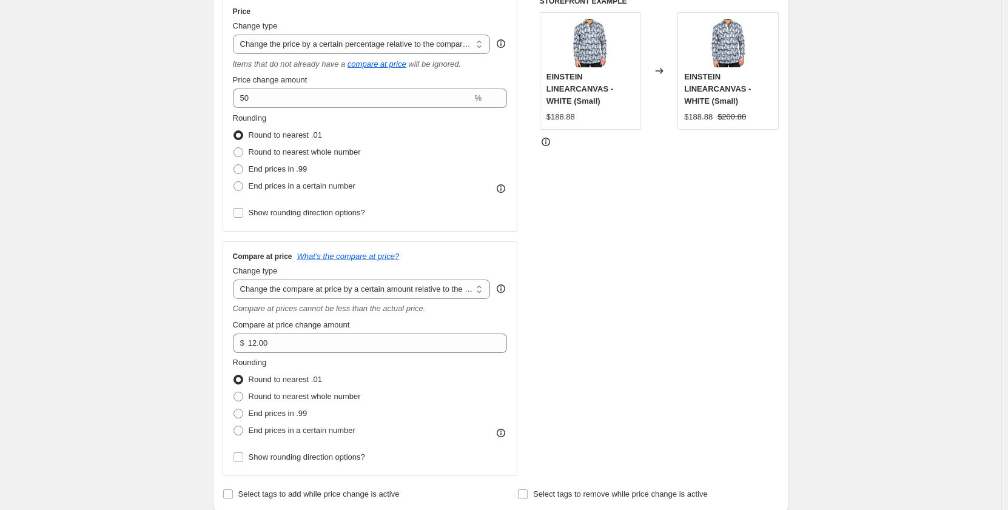
scroll to position [243, 0]
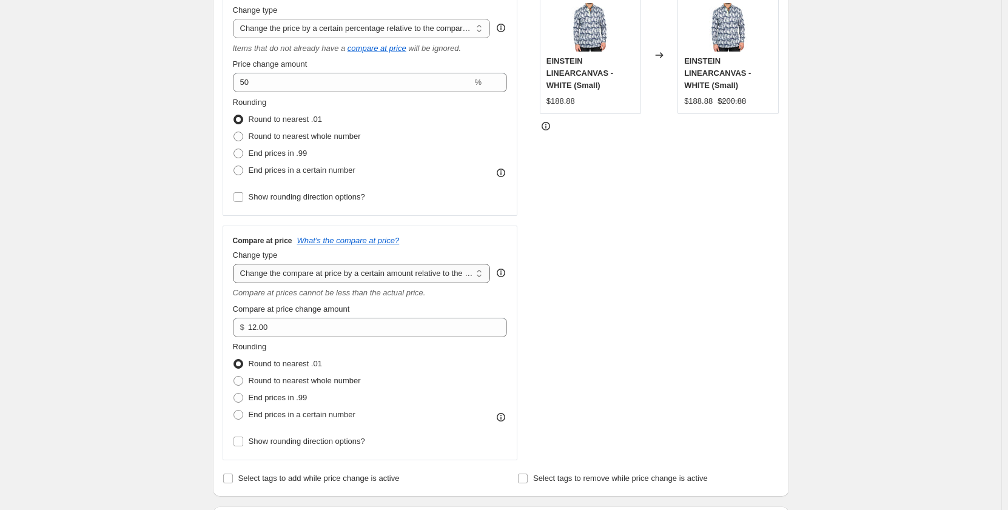
click at [415, 271] on select "Change the compare at price to the current price (sale) Change the compare at p…" at bounding box center [362, 273] width 258 height 19
select select "percentage"
click at [235, 264] on select "Change the compare at price to the current price (sale) Change the compare at p…" at bounding box center [362, 273] width 258 height 19
type input "-15"
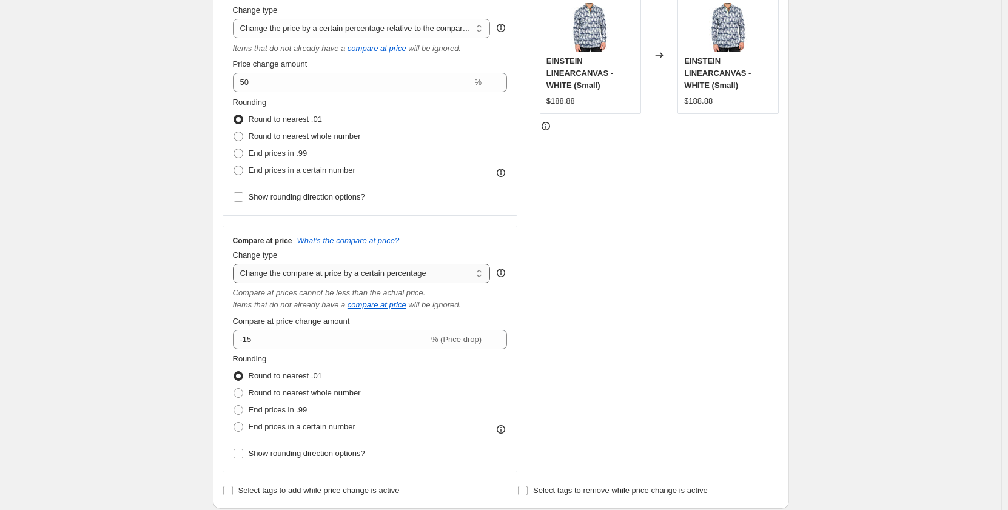
click at [418, 276] on select "Change the compare at price to the current price (sale) Change the compare at p…" at bounding box center [362, 273] width 258 height 19
select select "bp"
click at [235, 264] on select "Change the compare at price to the current price (sale) Change the compare at p…" at bounding box center [362, 273] width 258 height 19
type input "12.00"
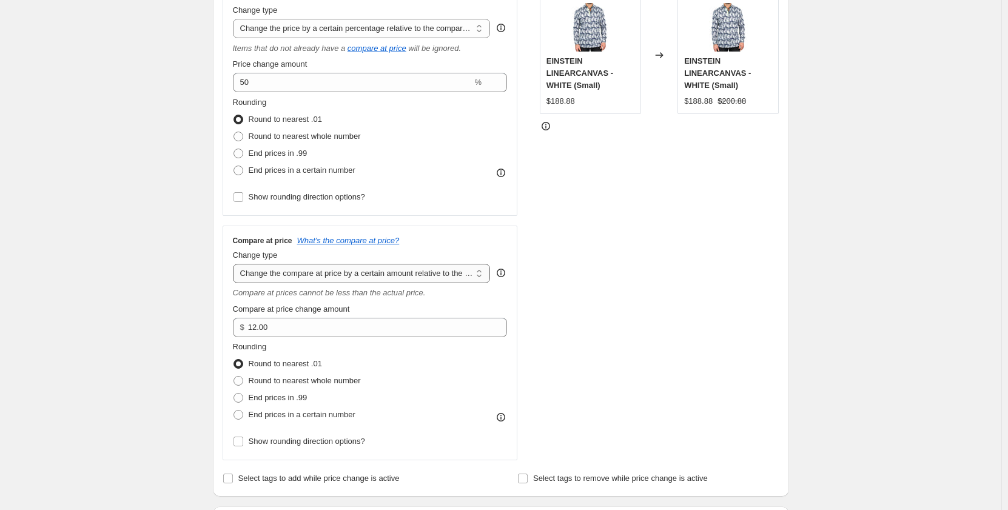
click at [431, 277] on select "Change the compare at price to the current price (sale) Change the compare at p…" at bounding box center [362, 273] width 258 height 19
select select "pp"
click at [235, 264] on select "Change the compare at price to the current price (sale) Change the compare at p…" at bounding box center [362, 273] width 258 height 19
click at [429, 273] on select "Change the compare at price to the current price (sale) Change the compare at p…" at bounding box center [362, 273] width 258 height 19
click at [235, 264] on select "Change the compare at price to the current price (sale) Change the compare at p…" at bounding box center [362, 273] width 258 height 19
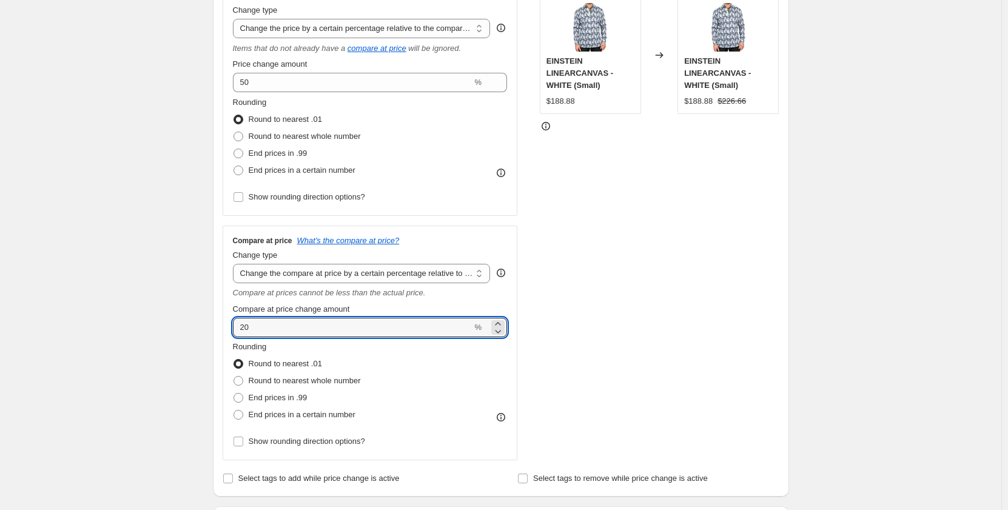
drag, startPoint x: 306, startPoint y: 325, endPoint x: 227, endPoint y: 320, distance: 79.6
click at [227, 320] on div "Compare at price What's the compare at price? Change type Change the compare at…" at bounding box center [370, 343] width 295 height 235
type input "50"
click at [431, 372] on div "Rounding Round to nearest .01 Round to nearest whole number End prices in .99 E…" at bounding box center [370, 382] width 275 height 82
click at [419, 325] on input "50" at bounding box center [352, 327] width 239 height 19
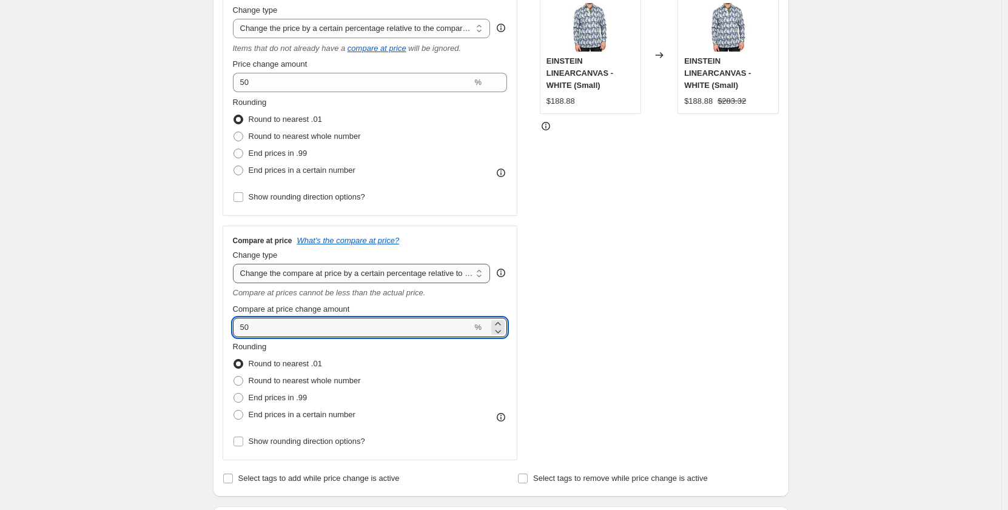
click at [410, 279] on select "Change the compare at price to the current price (sale) Change the compare at p…" at bounding box center [362, 273] width 258 height 19
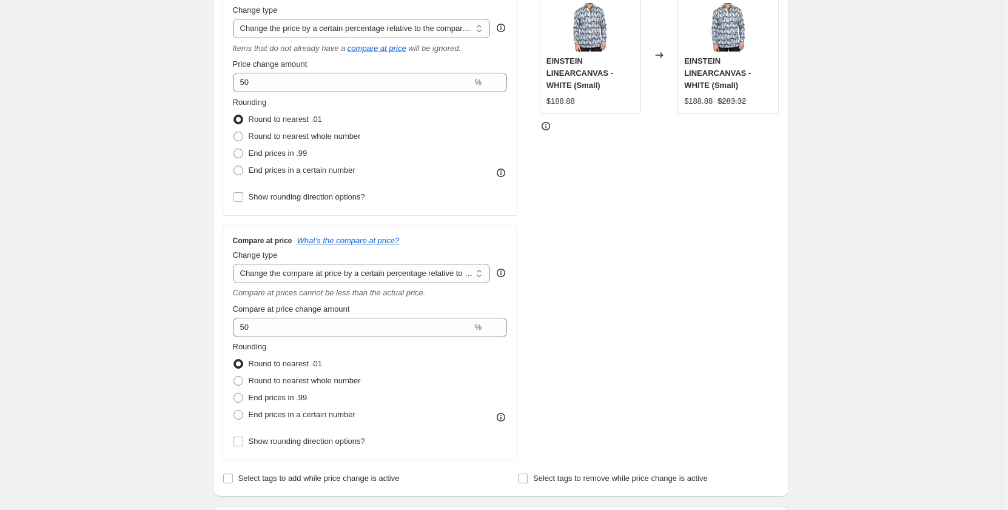
click at [235, 264] on select "Change the compare at price to the current price (sale) Change the compare at p…" at bounding box center [362, 273] width 258 height 19
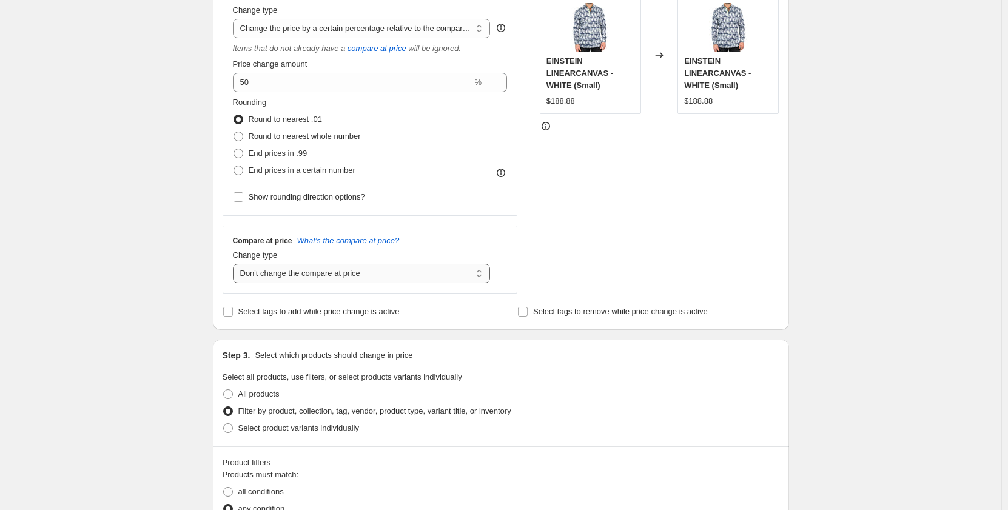
click at [403, 283] on select "Change the compare at price to the current price (sale) Change the compare at p…" at bounding box center [362, 273] width 258 height 19
click at [235, 264] on select "Change the compare at price to the current price (sale) Change the compare at p…" at bounding box center [362, 273] width 258 height 19
click at [388, 269] on select "Change the compare at price to the current price (sale) Change the compare at p…" at bounding box center [362, 273] width 258 height 19
click at [235, 264] on select "Change the compare at price to the current price (sale) Change the compare at p…" at bounding box center [362, 273] width 258 height 19
click at [385, 270] on select "Change the compare at price to the current price (sale) Change the compare at p…" at bounding box center [362, 273] width 258 height 19
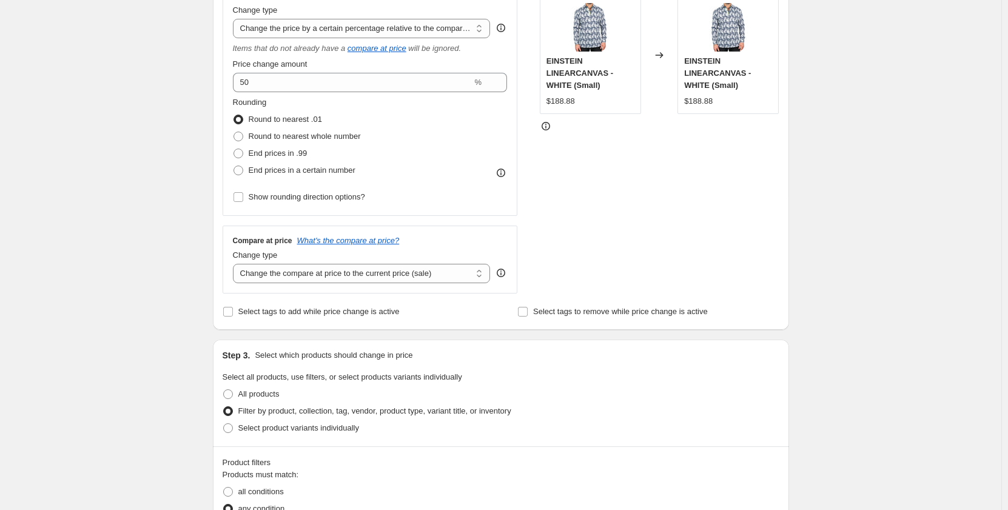
click at [235, 264] on select "Change the compare at price to the current price (sale) Change the compare at p…" at bounding box center [362, 273] width 258 height 19
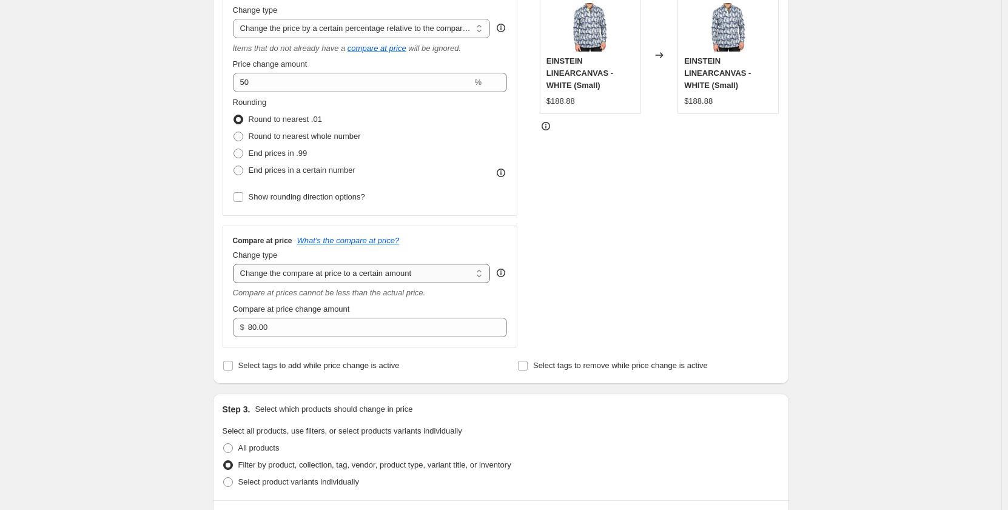
click at [390, 272] on select "Change the compare at price to the current price (sale) Change the compare at p…" at bounding box center [362, 273] width 258 height 19
select select "by"
click at [235, 264] on select "Change the compare at price to the current price (sale) Change the compare at p…" at bounding box center [362, 273] width 258 height 19
type input "-10.00"
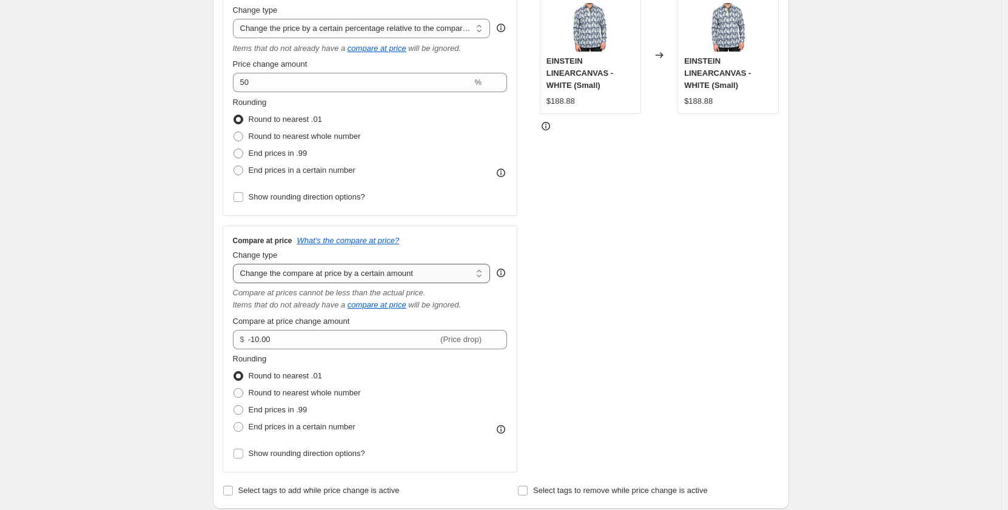
click at [395, 275] on select "Change the compare at price to the current price (sale) Change the compare at p…" at bounding box center [362, 273] width 258 height 19
click at [235, 264] on select "Change the compare at price to the current price (sale) Change the compare at p…" at bounding box center [362, 273] width 258 height 19
click at [396, 276] on select "Change the compare at price to the current price (sale) Change the compare at p…" at bounding box center [362, 273] width 258 height 19
select select "percentage"
click at [235, 264] on select "Change the compare at price to the current price (sale) Change the compare at p…" at bounding box center [362, 273] width 258 height 19
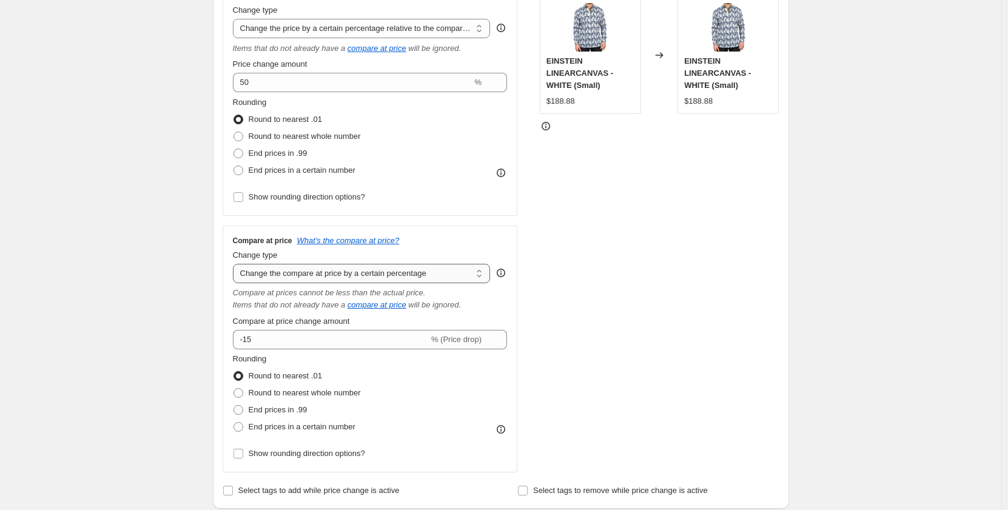
click at [413, 272] on select "Change the compare at price to the current price (sale) Change the compare at p…" at bounding box center [362, 273] width 258 height 19
click at [235, 264] on select "Change the compare at price to the current price (sale) Change the compare at p…" at bounding box center [362, 273] width 258 height 19
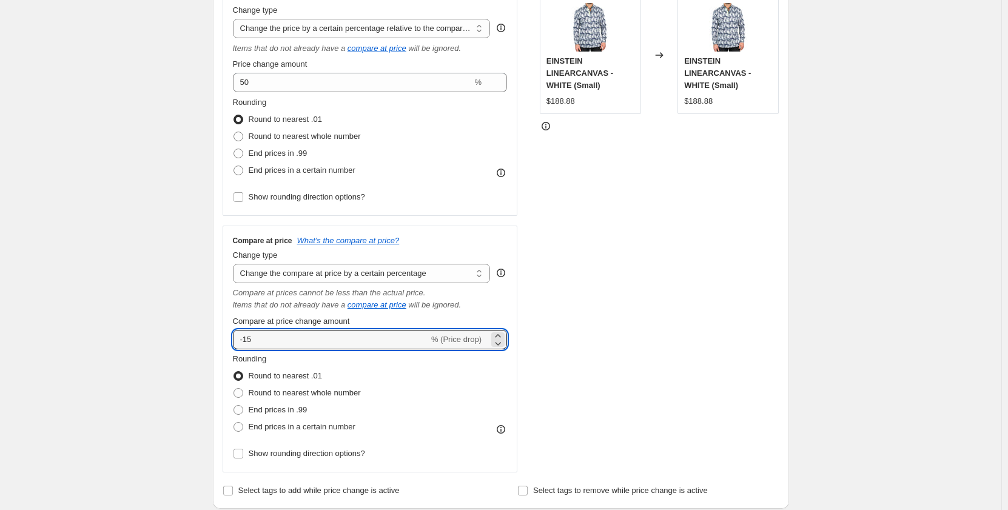
drag, startPoint x: 421, startPoint y: 341, endPoint x: 184, endPoint y: 305, distance: 240.4
type input "50"
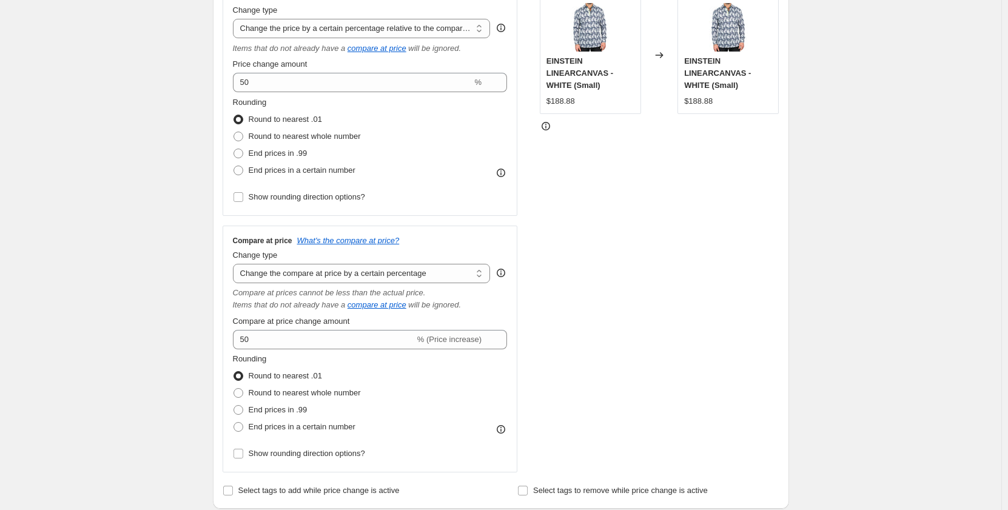
click at [464, 380] on div "Rounding Round to nearest .01 Round to nearest whole number End prices in .99 E…" at bounding box center [370, 394] width 275 height 82
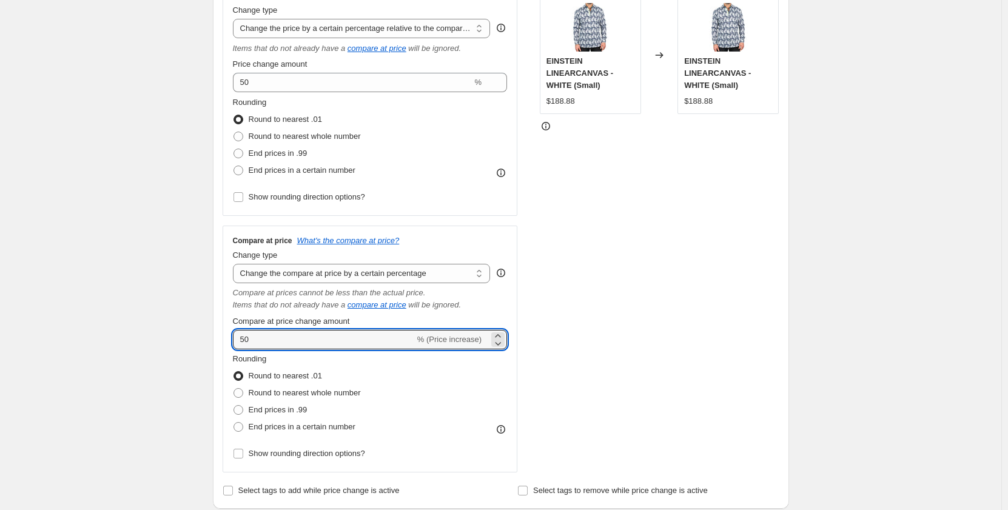
drag, startPoint x: 255, startPoint y: 326, endPoint x: 155, endPoint y: 309, distance: 101.5
type input "0"
click at [412, 276] on select "Change the compare at price to the current price (sale) Change the compare at p…" at bounding box center [362, 273] width 258 height 19
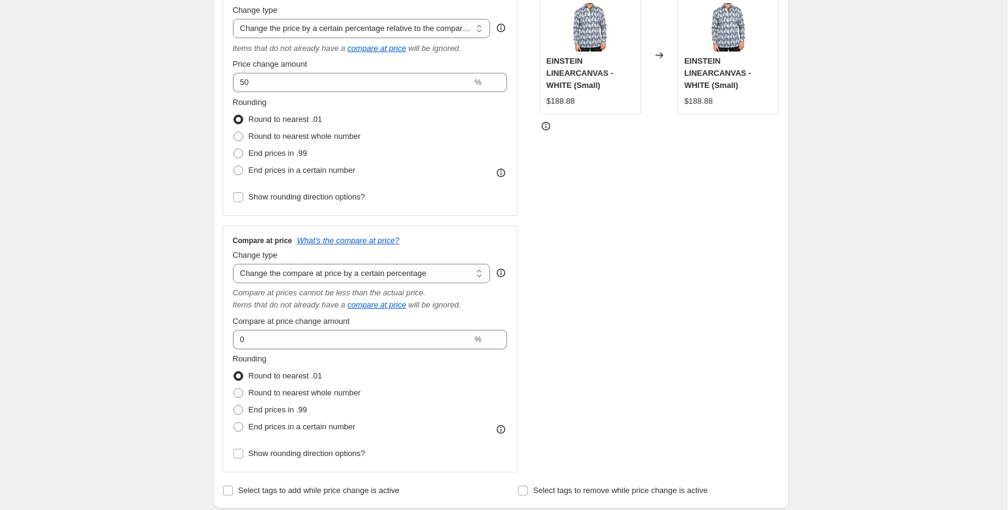
select select "bp"
click at [235, 264] on select "Change the compare at price to the current price (sale) Change the compare at p…" at bounding box center [362, 273] width 258 height 19
type input "12.00"
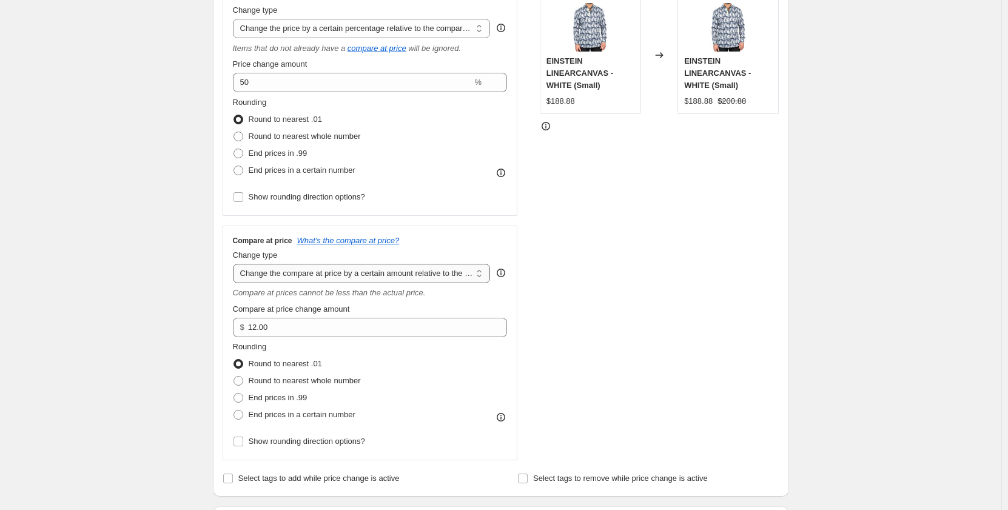
click at [421, 276] on select "Change the compare at price to the current price (sale) Change the compare at p…" at bounding box center [362, 273] width 258 height 19
select select "pp"
click at [235, 264] on select "Change the compare at price to the current price (sale) Change the compare at p…" at bounding box center [362, 273] width 258 height 19
type input "20"
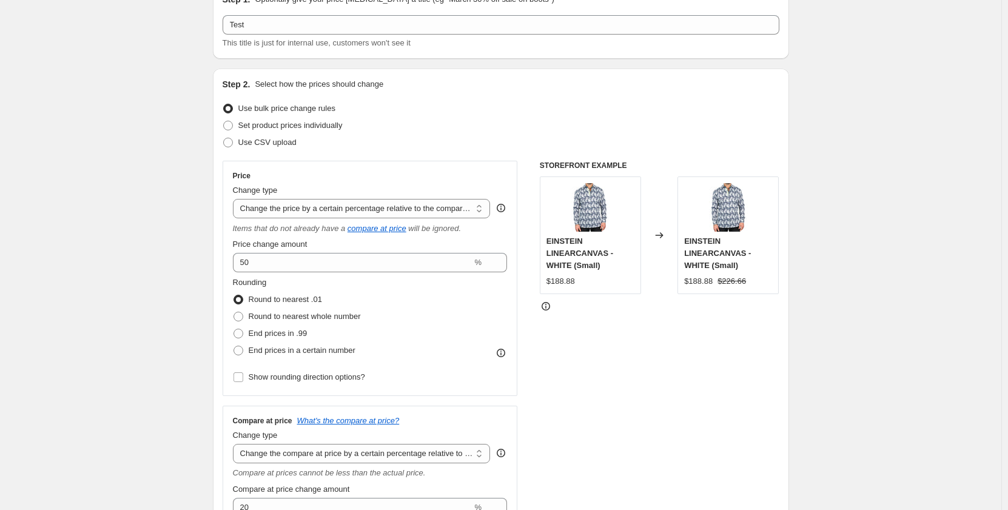
scroll to position [61, 0]
click at [408, 211] on select "Change the price to a certain amount Change the price by a certain amount Chang…" at bounding box center [362, 210] width 258 height 19
select select "percentage"
click at [235, 201] on select "Change the price to a certain amount Change the price by a certain amount Chang…" at bounding box center [362, 210] width 258 height 19
type input "-15"
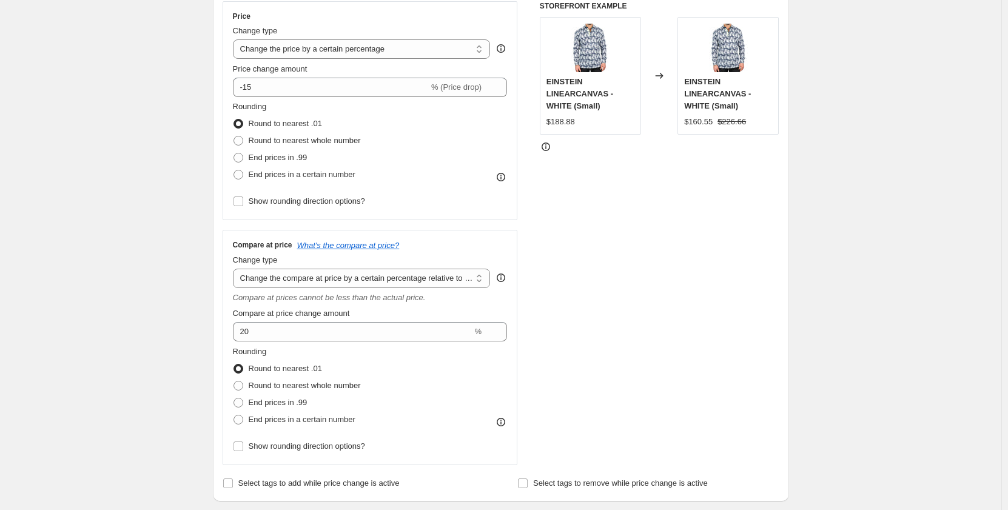
scroll to position [243, 0]
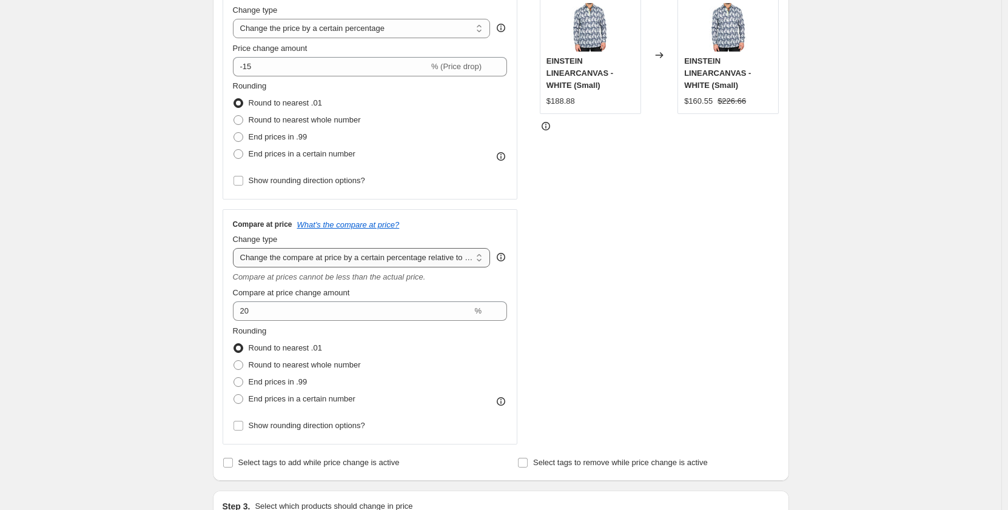
click at [399, 259] on select "Change the compare at price to the current price (sale) Change the compare at p…" at bounding box center [362, 257] width 258 height 19
select select "no_change"
click at [235, 248] on select "Change the compare at price to the current price (sale) Change the compare at p…" at bounding box center [362, 257] width 258 height 19
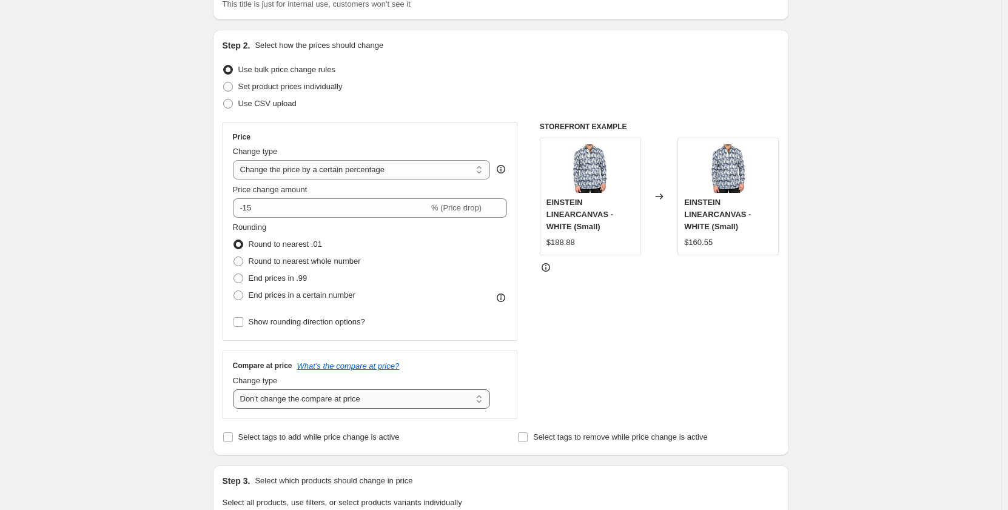
scroll to position [0, 0]
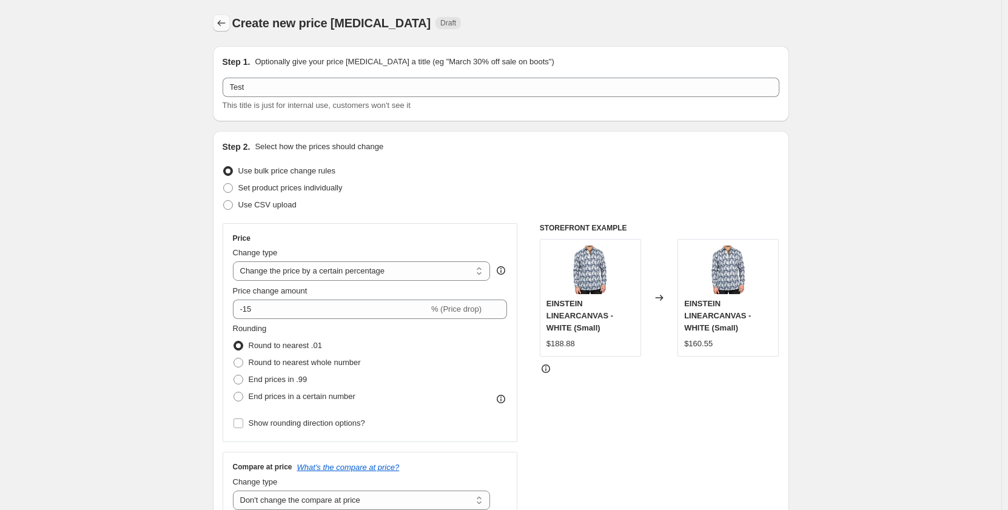
click at [230, 27] on button "Price change jobs" at bounding box center [221, 23] width 17 height 17
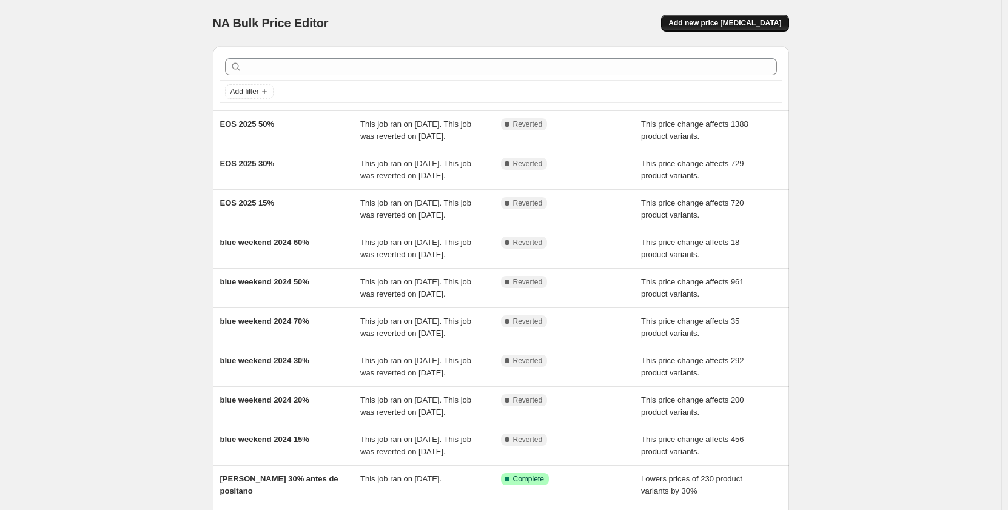
click at [734, 18] on button "Add new price [MEDICAL_DATA]" at bounding box center [724, 23] width 127 height 17
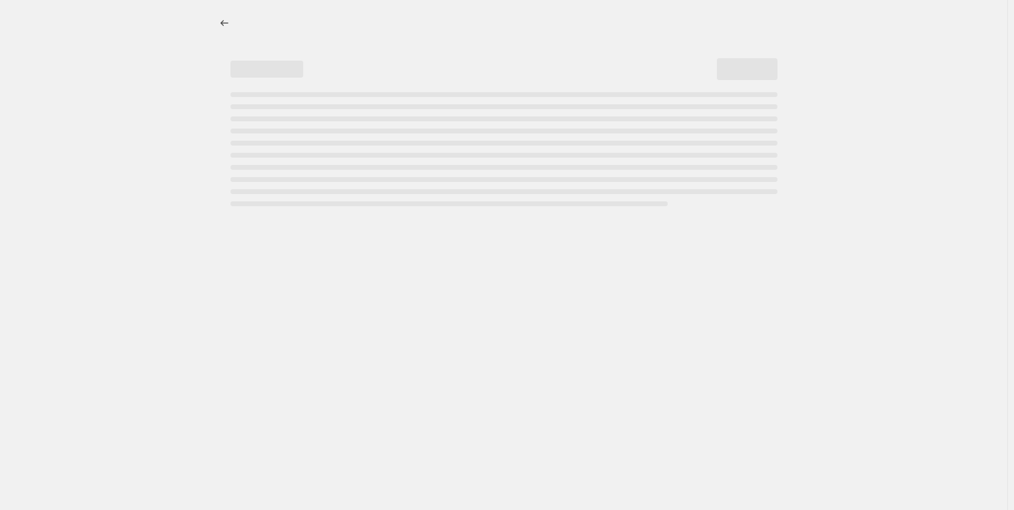
select select "percentage"
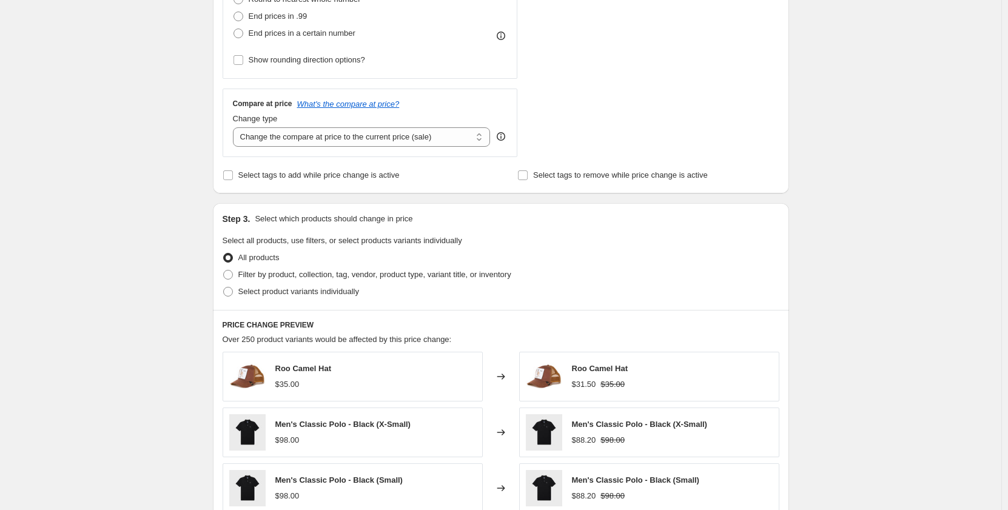
scroll to position [364, 0]
click at [296, 274] on span "Filter by product, collection, tag, vendor, product type, variant title, or inv…" at bounding box center [374, 273] width 273 height 9
click at [224, 270] on input "Filter by product, collection, tag, vendor, product type, variant title, or inv…" at bounding box center [223, 269] width 1 height 1
radio input "true"
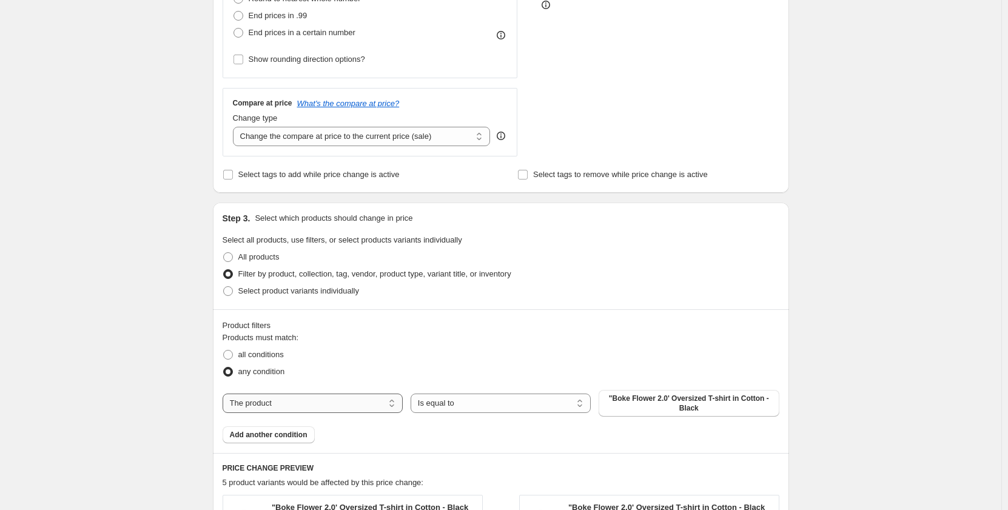
click at [363, 404] on select "The product The product's collection The product's tag The product's vendor The…" at bounding box center [313, 402] width 180 height 19
select select "collection"
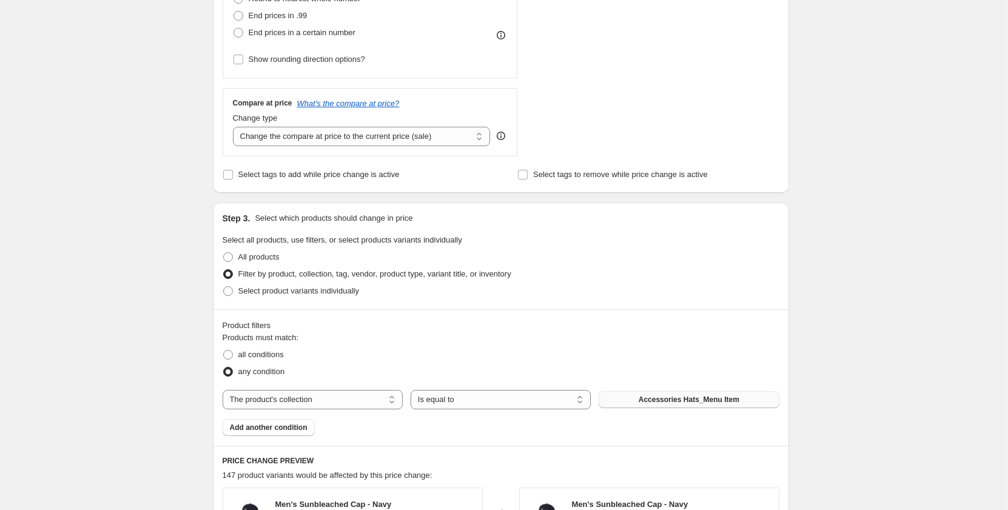
click at [694, 398] on span "Accessories Hats_Menu Item" at bounding box center [688, 400] width 101 height 10
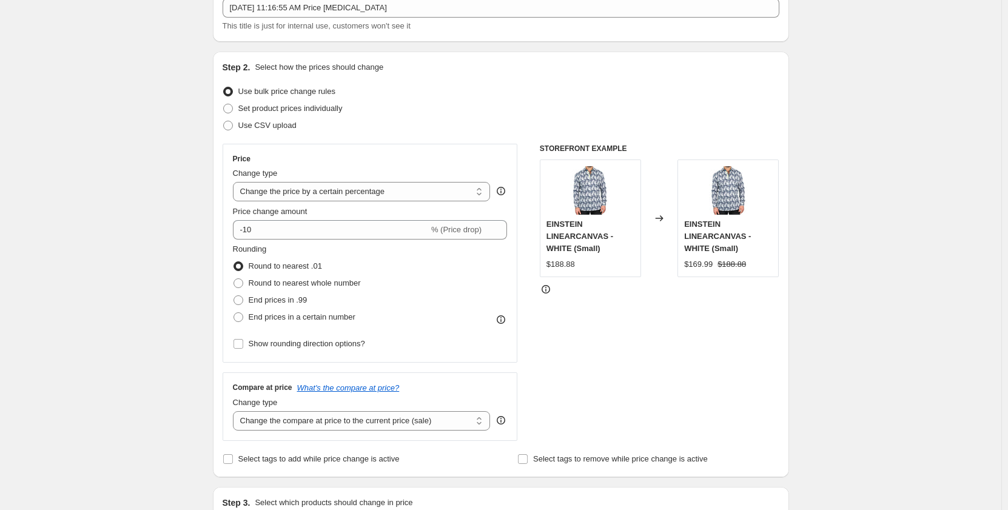
scroll to position [61, 0]
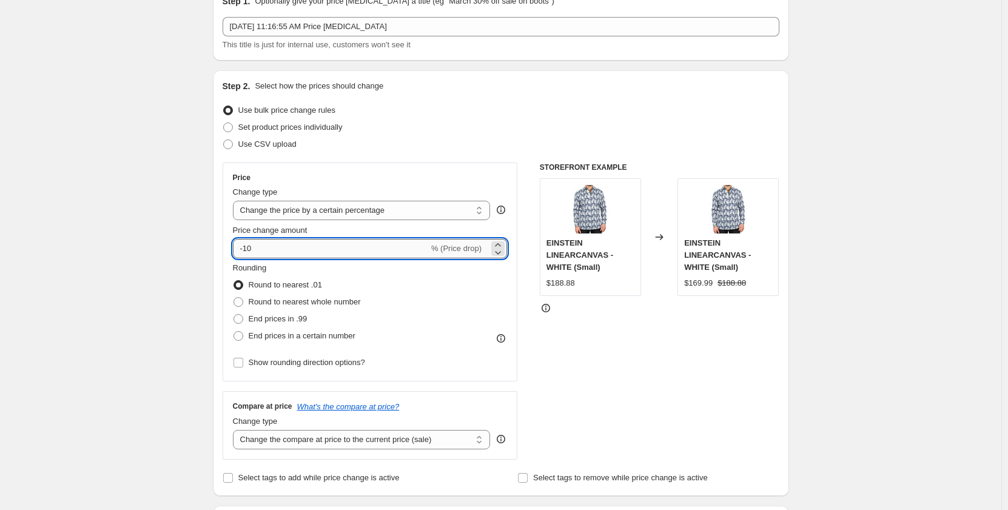
drag, startPoint x: 317, startPoint y: 251, endPoint x: 241, endPoint y: 250, distance: 75.8
click at [243, 250] on input "-10" at bounding box center [331, 248] width 196 height 19
type input "50"
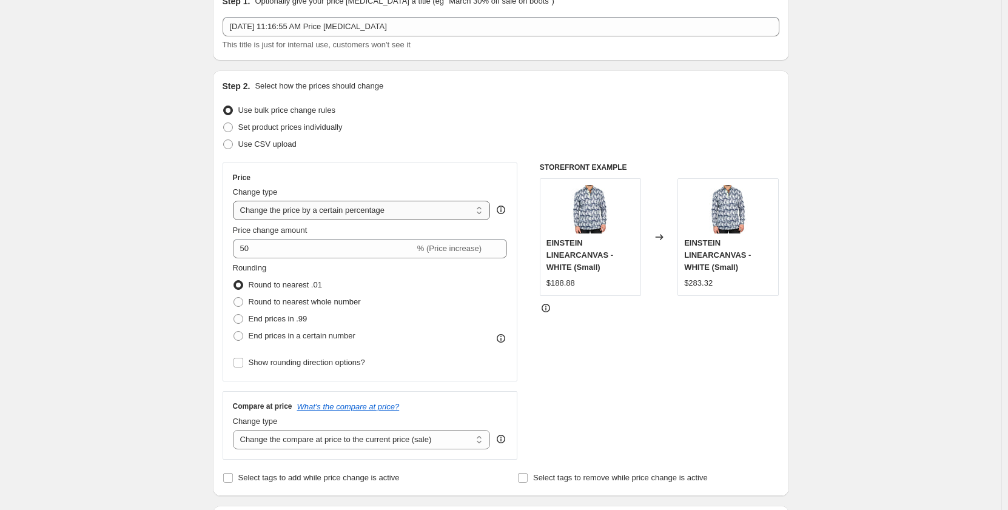
click at [373, 204] on select "Change the price to a certain amount Change the price by a certain amount Chang…" at bounding box center [362, 210] width 258 height 19
click at [235, 201] on select "Change the price to a certain amount Change the price by a certain amount Chang…" at bounding box center [362, 210] width 258 height 19
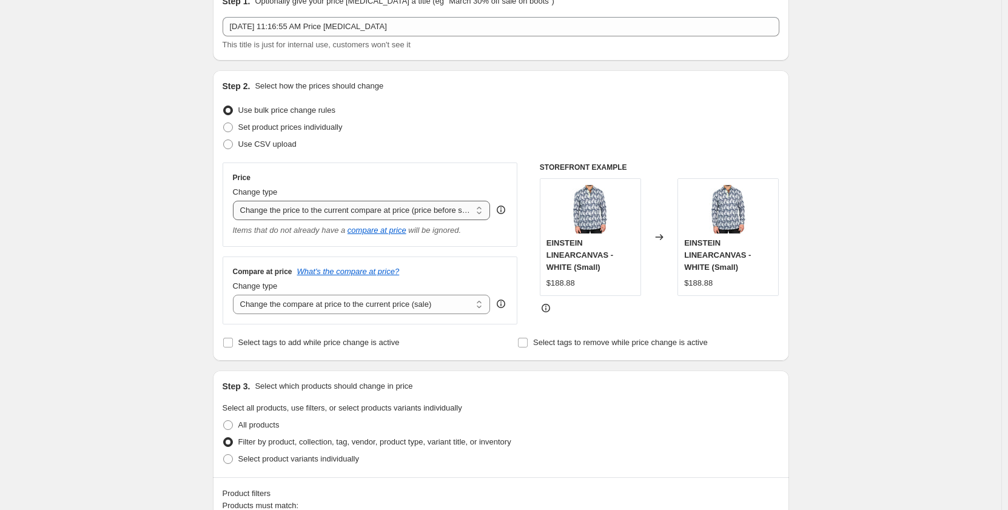
click at [433, 211] on select "Change the price to a certain amount Change the price by a certain amount Chang…" at bounding box center [362, 210] width 258 height 19
click at [235, 201] on select "Change the price to a certain amount Change the price by a certain amount Chang…" at bounding box center [362, 210] width 258 height 19
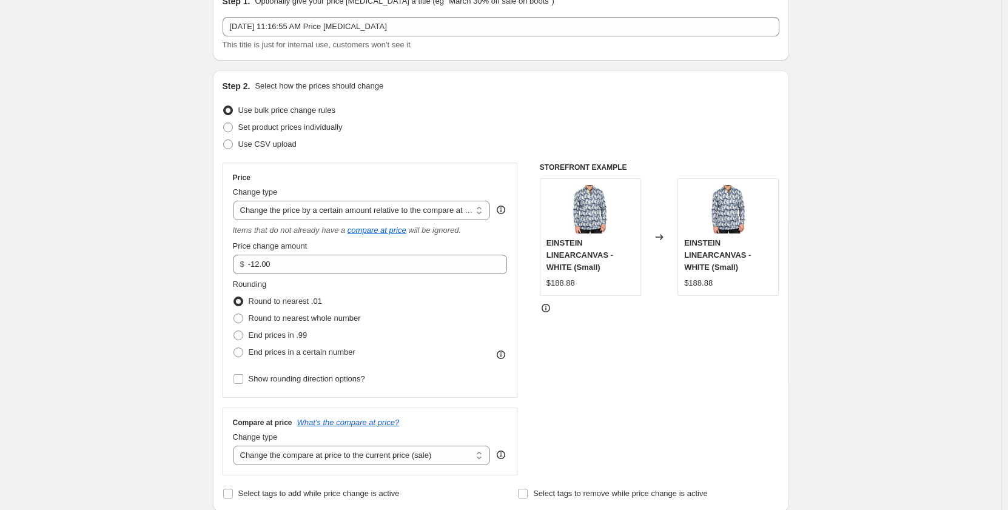
click at [418, 196] on div "Change type" at bounding box center [362, 192] width 258 height 12
click at [418, 203] on select "Change the price to a certain amount Change the price by a certain amount Chang…" at bounding box center [362, 210] width 258 height 19
select select "pcap"
click at [235, 201] on select "Change the price to a certain amount Change the price by a certain amount Chang…" at bounding box center [362, 210] width 258 height 19
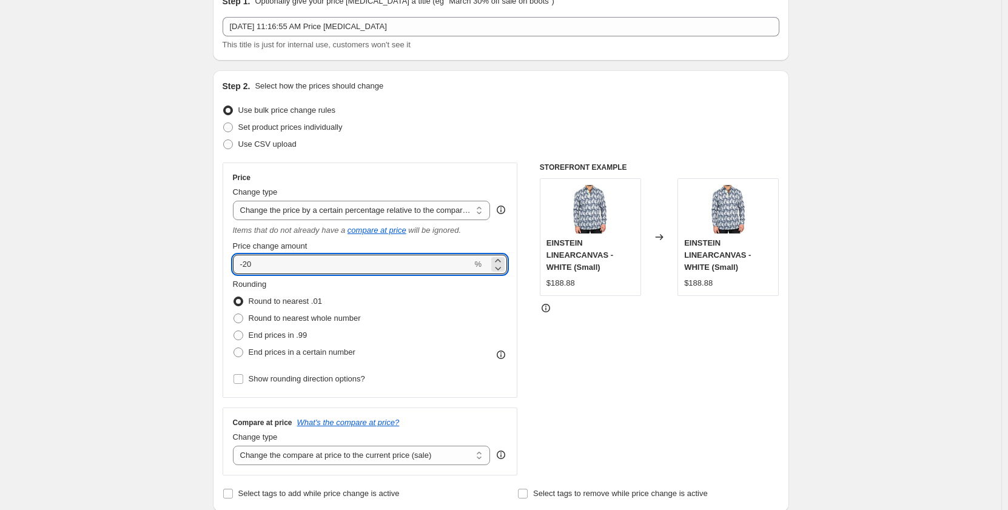
drag, startPoint x: 326, startPoint y: 260, endPoint x: 164, endPoint y: 238, distance: 163.3
type input "5"
type input "-50"
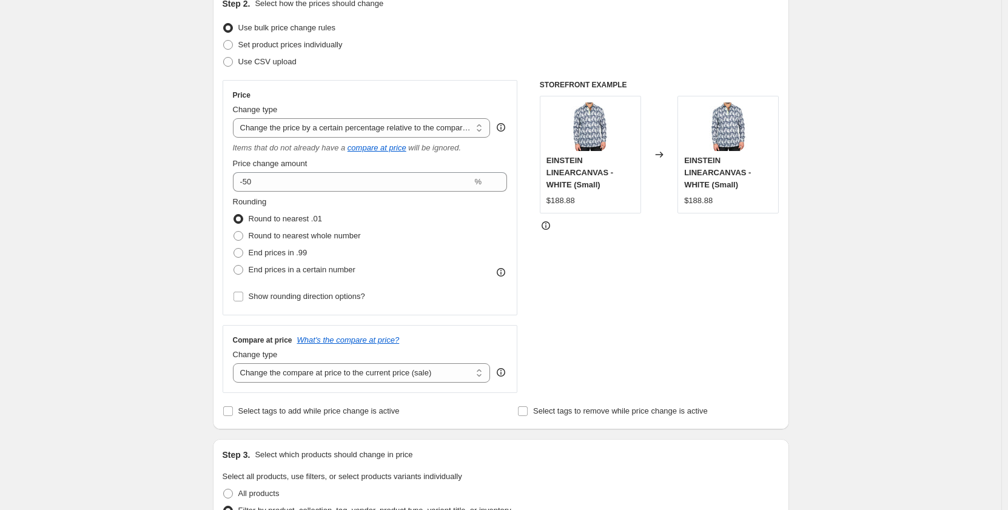
scroll to position [182, 0]
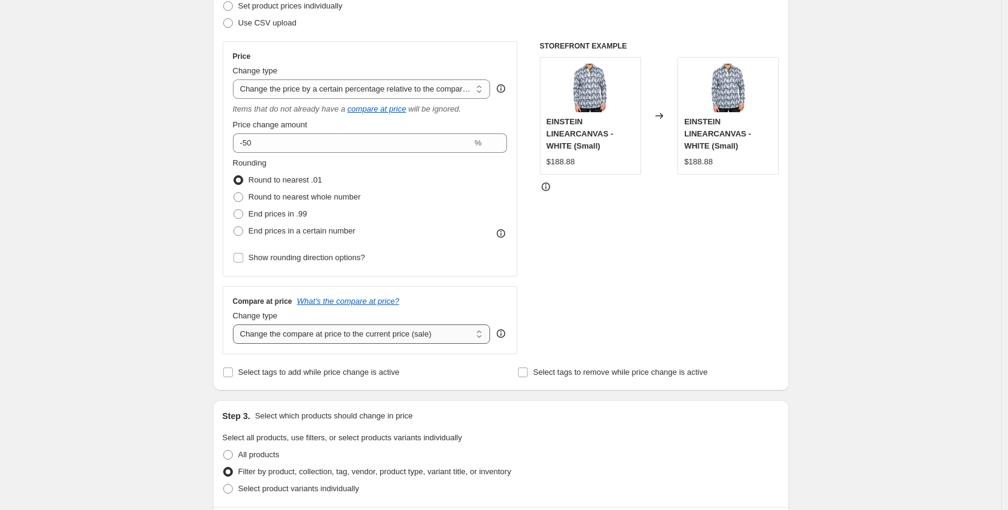
click at [373, 330] on select "Change the compare at price to the current price (sale) Change the compare at p…" at bounding box center [362, 333] width 258 height 19
click at [162, 272] on div "Create new price [MEDICAL_DATA]. This page is ready Create new price [MEDICAL_D…" at bounding box center [500, 500] width 1001 height 1364
click at [384, 85] on select "Change the price to a certain amount Change the price by a certain amount Chang…" at bounding box center [362, 88] width 258 height 19
select select "percentage"
click at [235, 79] on select "Change the price to a certain amount Change the price by a certain amount Chang…" at bounding box center [362, 88] width 258 height 19
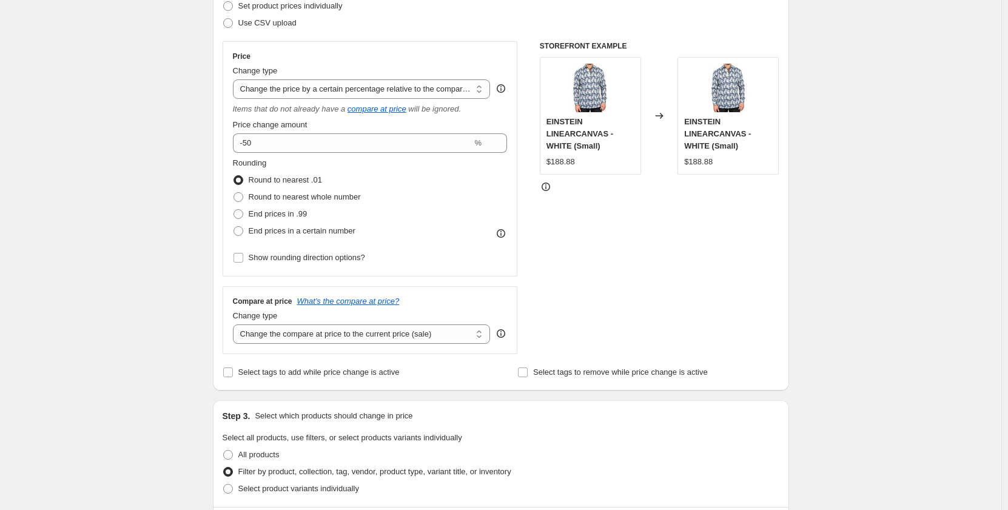
type input "-15"
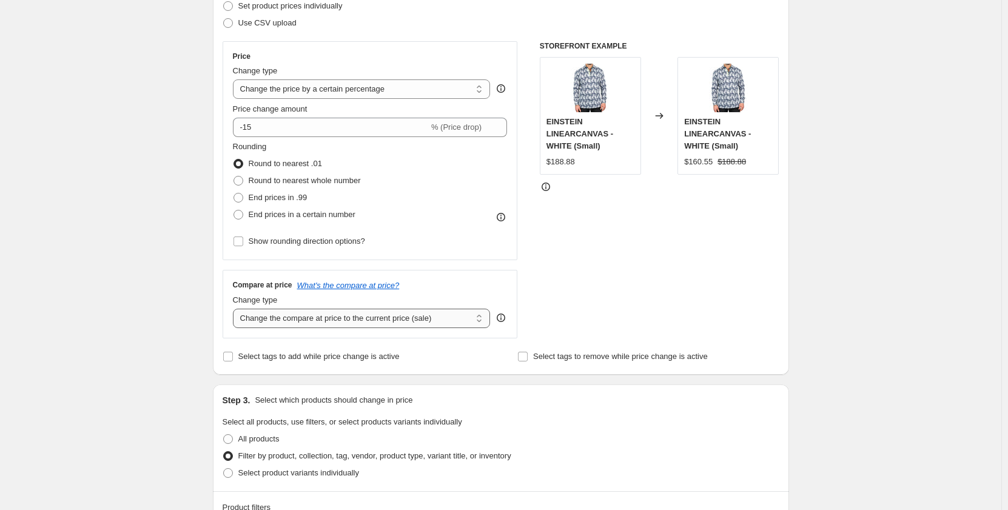
click at [359, 320] on select "Change the compare at price to the current price (sale) Change the compare at p…" at bounding box center [362, 318] width 258 height 19
click at [235, 309] on select "Change the compare at price to the current price (sale) Change the compare at p…" at bounding box center [362, 318] width 258 height 19
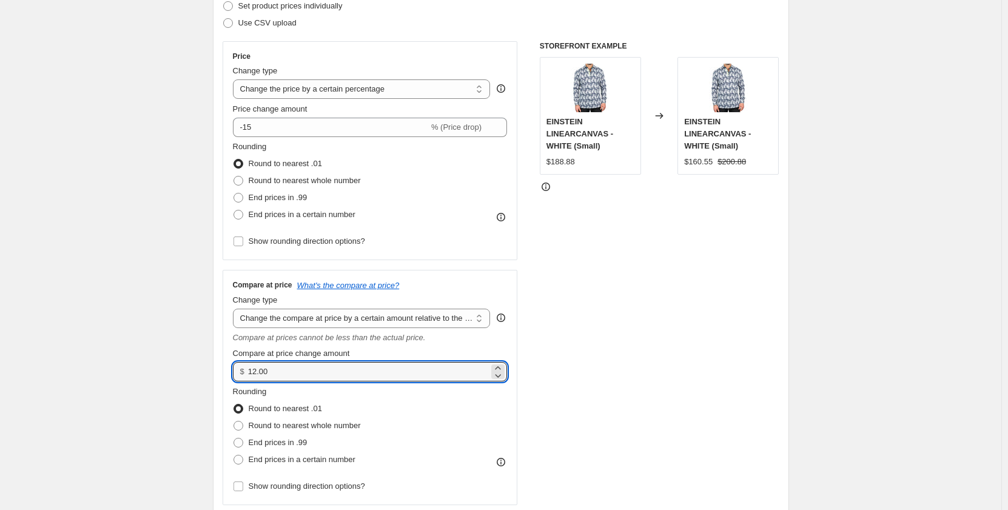
drag, startPoint x: 300, startPoint y: 372, endPoint x: 211, endPoint y: 370, distance: 89.1
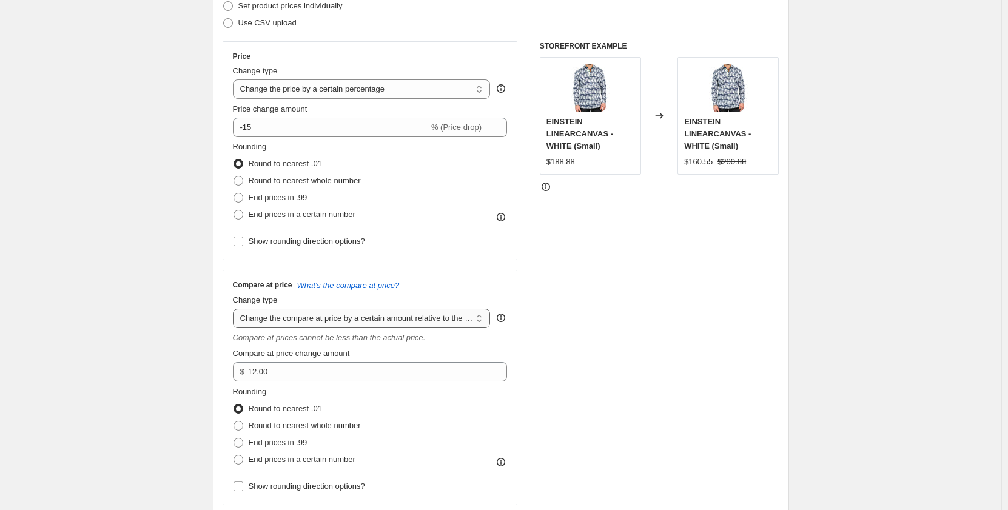
click at [354, 320] on select "Change the compare at price to the current price (sale) Change the compare at p…" at bounding box center [362, 318] width 258 height 19
select select "pp"
click at [235, 309] on select "Change the compare at price to the current price (sale) Change the compare at p…" at bounding box center [362, 318] width 258 height 19
type input "20"
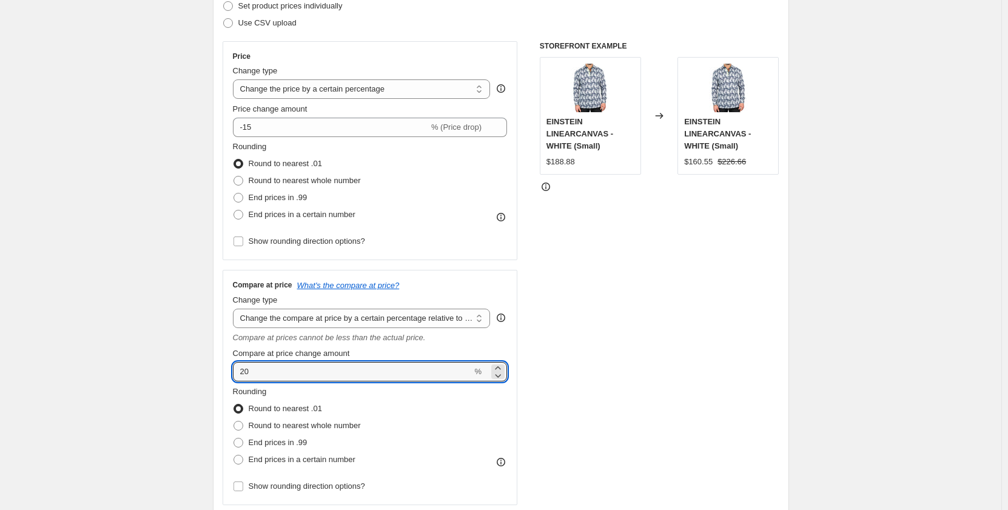
drag, startPoint x: 343, startPoint y: 372, endPoint x: 211, endPoint y: 368, distance: 131.6
click at [216, 368] on div "Step 2. Select how the prices should change Use bulk price change rules Set pro…" at bounding box center [501, 245] width 576 height 592
type input "-50"
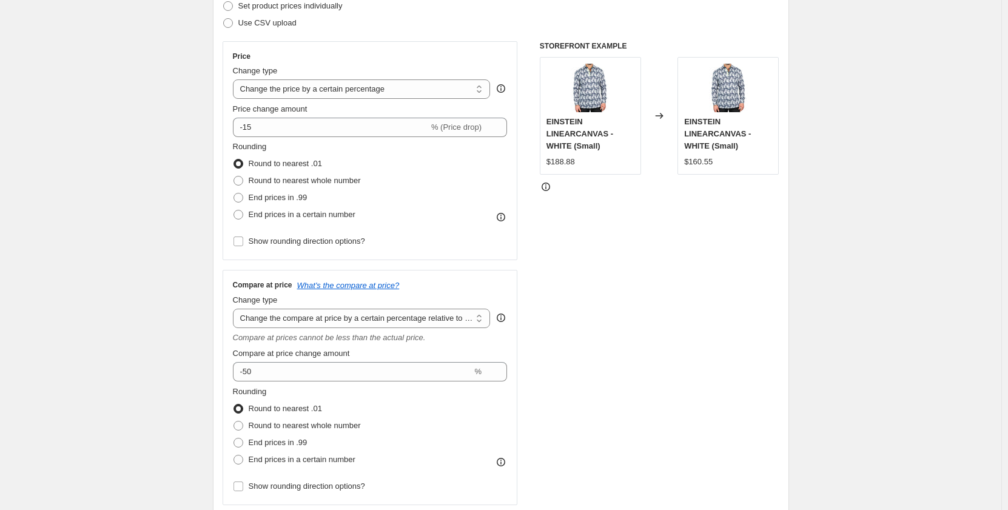
click at [600, 296] on div "STOREFRONT EXAMPLE EINSTEIN LINEARCANVAS - WHITE (Small) $188.88 Changed to EIN…" at bounding box center [659, 273] width 239 height 464
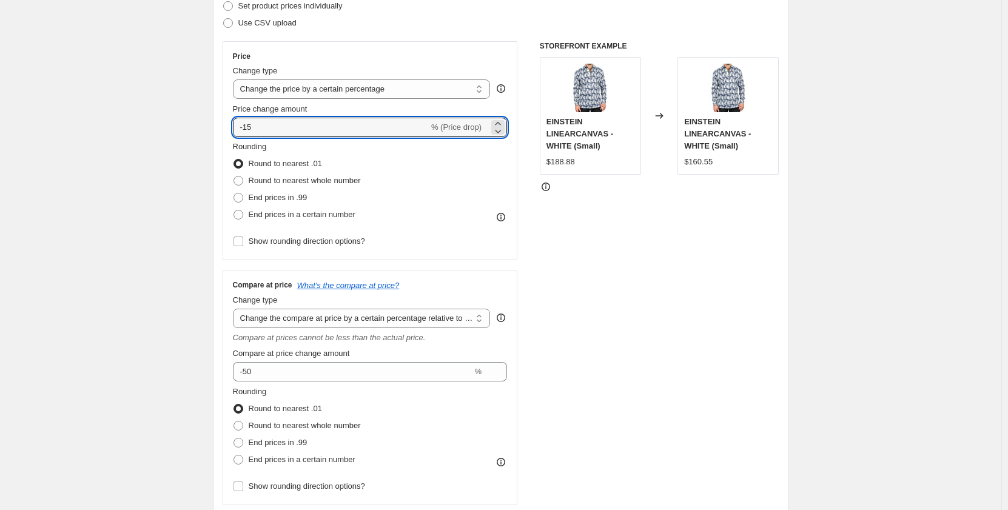
drag, startPoint x: 365, startPoint y: 127, endPoint x: 199, endPoint y: 124, distance: 166.1
type input "5"
type input "-50"
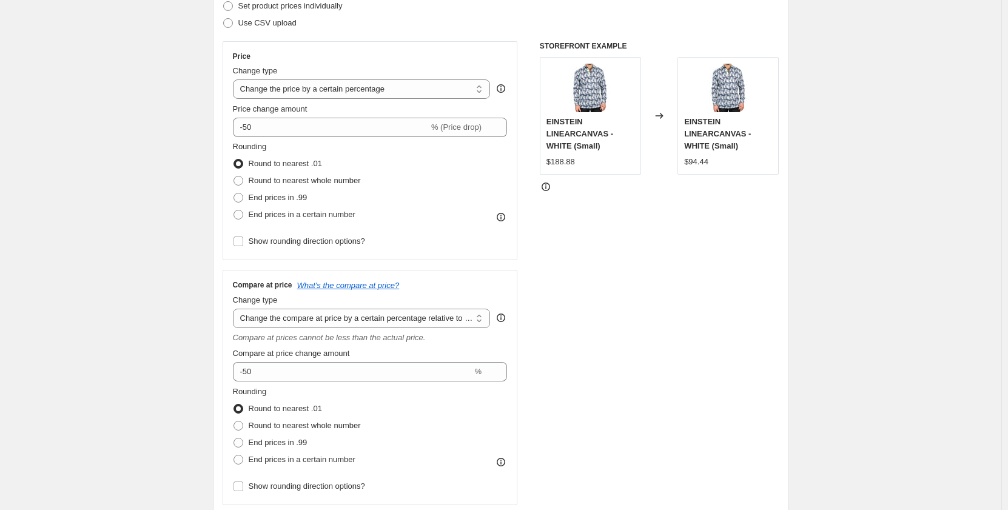
click at [418, 178] on div "Rounding Round to nearest .01 Round to nearest whole number End prices in .99 E…" at bounding box center [370, 182] width 275 height 82
click at [376, 313] on select "Change the compare at price to the current price (sale) Change the compare at p…" at bounding box center [362, 318] width 258 height 19
click at [235, 309] on select "Change the compare at price to the current price (sale) Change the compare at p…" at bounding box center [362, 318] width 258 height 19
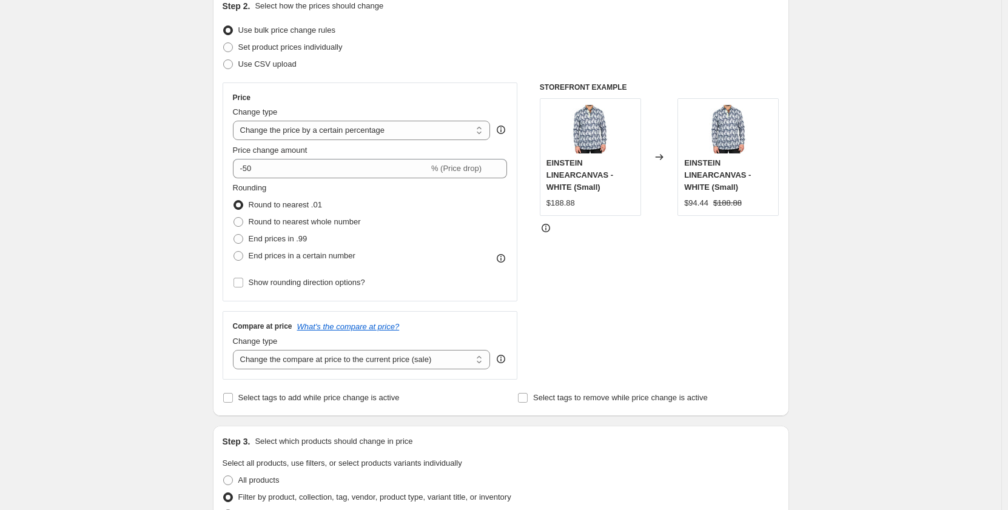
scroll to position [121, 0]
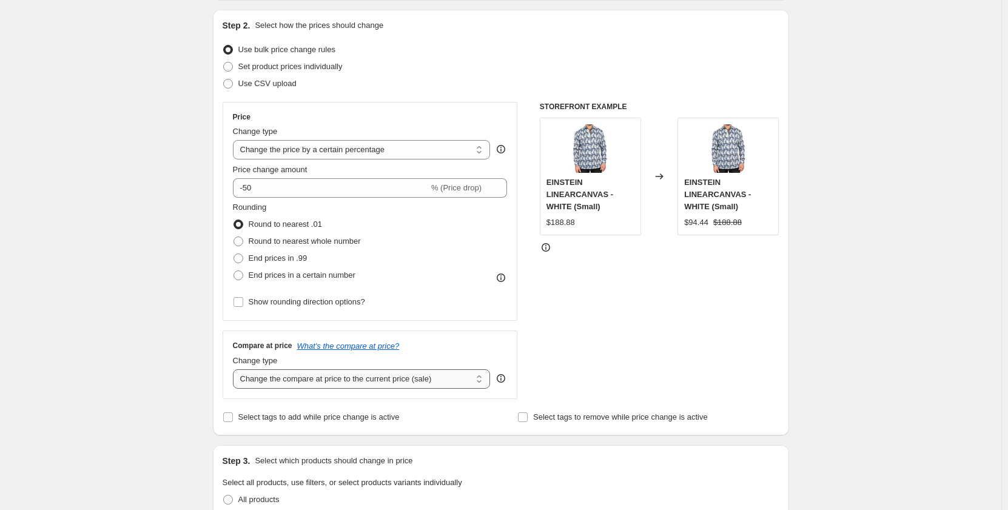
click at [447, 373] on select "Change the compare at price to the current price (sale) Change the compare at p…" at bounding box center [362, 378] width 258 height 19
click at [235, 369] on select "Change the compare at price to the current price (sale) Change the compare at p…" at bounding box center [362, 378] width 258 height 19
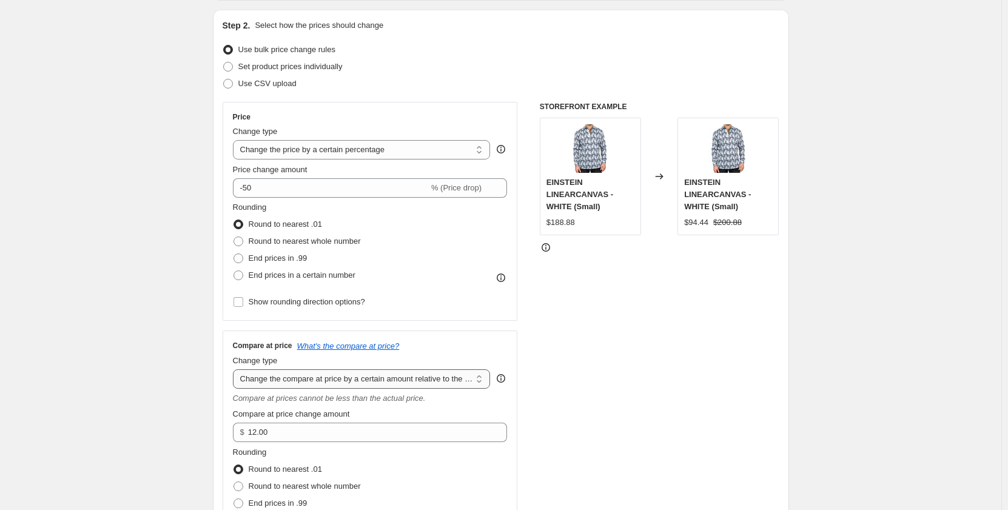
click at [450, 383] on select "Change the compare at price to the current price (sale) Change the compare at p…" at bounding box center [362, 378] width 258 height 19
select select "percentage"
click at [235, 369] on select "Change the compare at price to the current price (sale) Change the compare at p…" at bounding box center [362, 378] width 258 height 19
type input "-15"
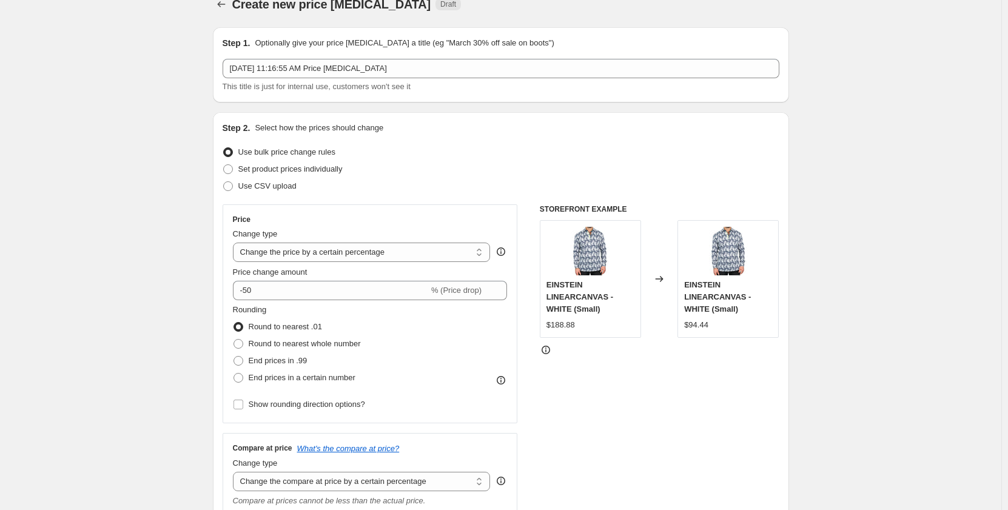
scroll to position [0, 0]
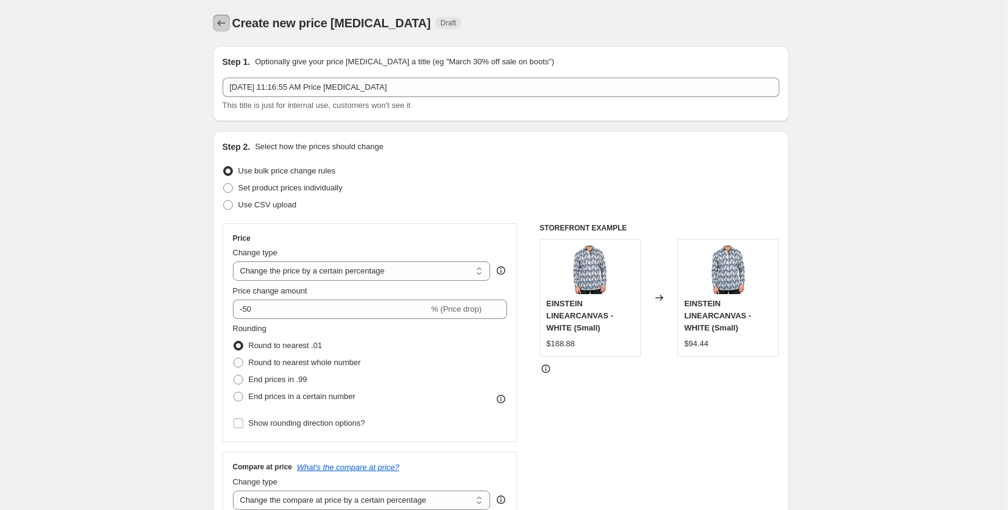
click at [217, 17] on button "Price change jobs" at bounding box center [221, 23] width 17 height 17
